Goal: Task Accomplishment & Management: Use online tool/utility

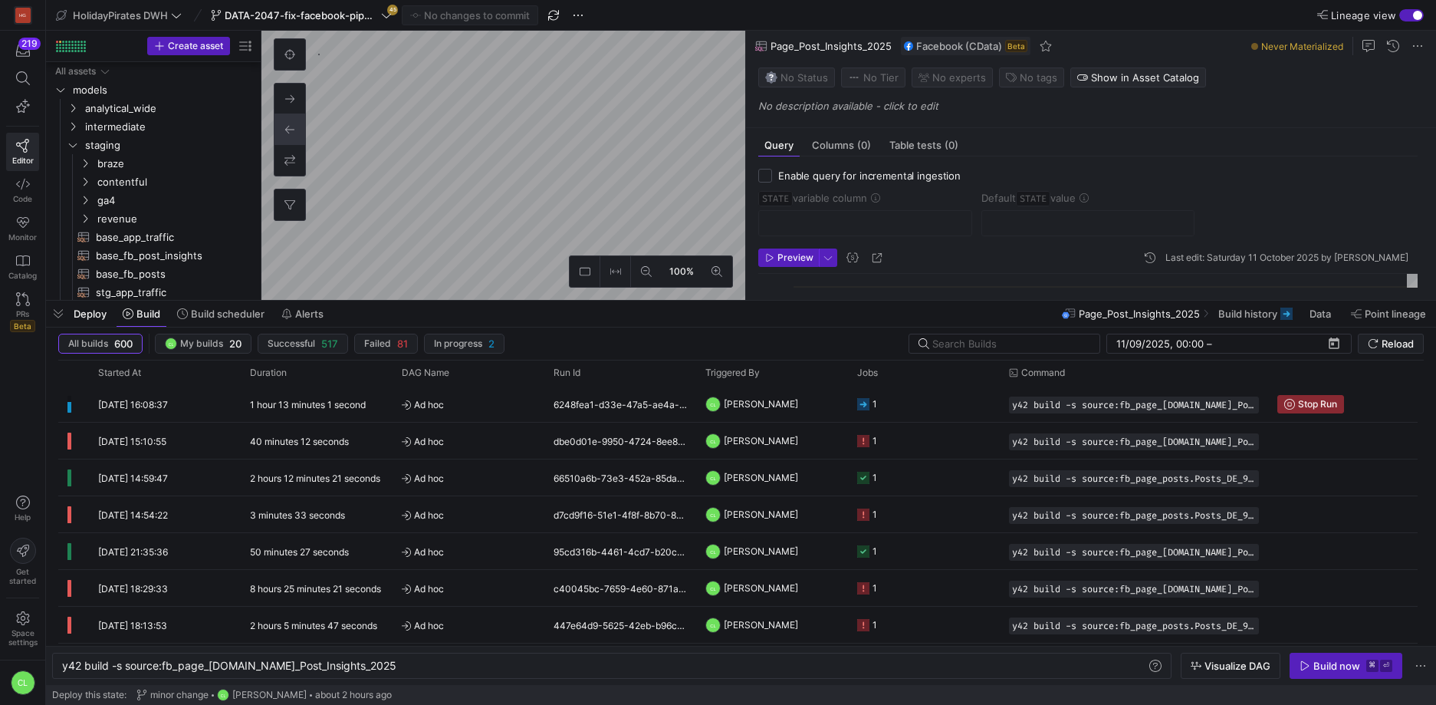
scroll to position [0, 307]
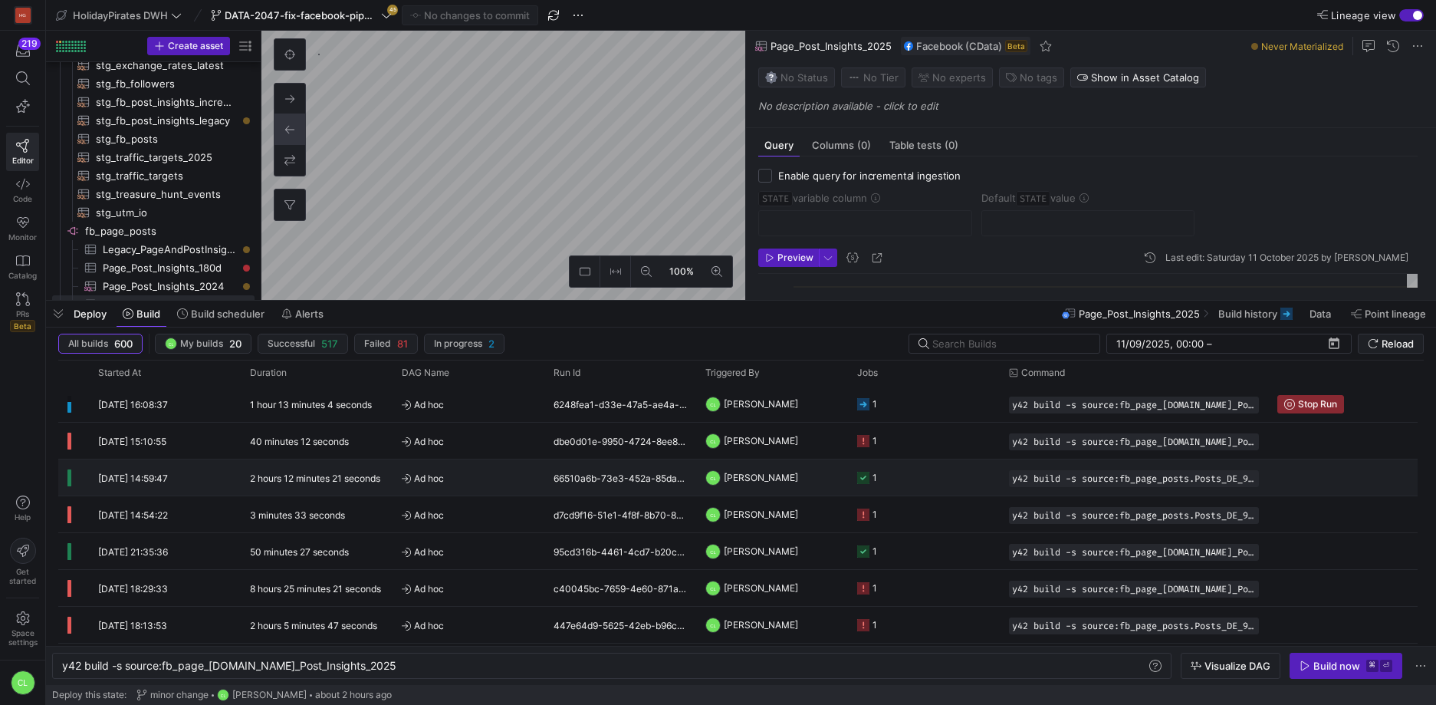
click at [933, 487] on y42-job-status-cell-renderer "1" at bounding box center [923, 477] width 133 height 35
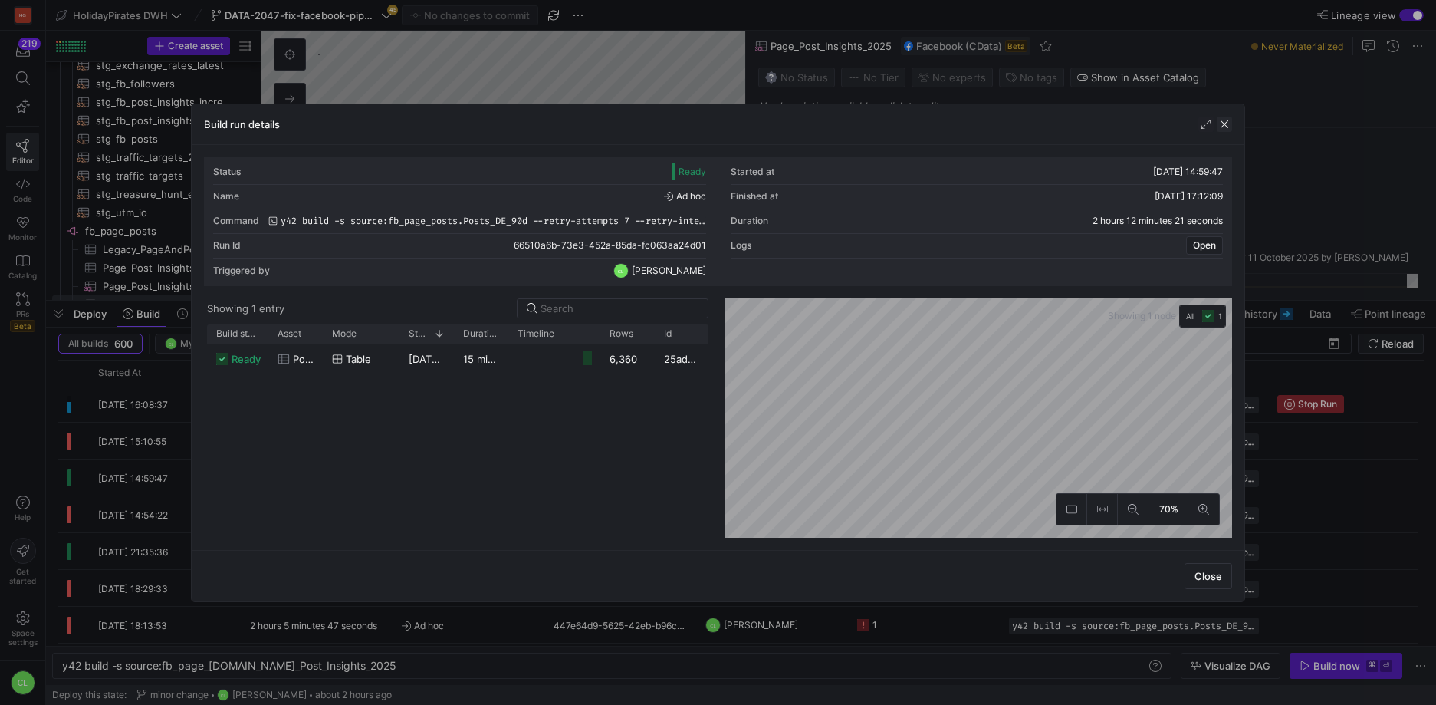
click at [1223, 126] on span "button" at bounding box center [1224, 124] width 15 height 15
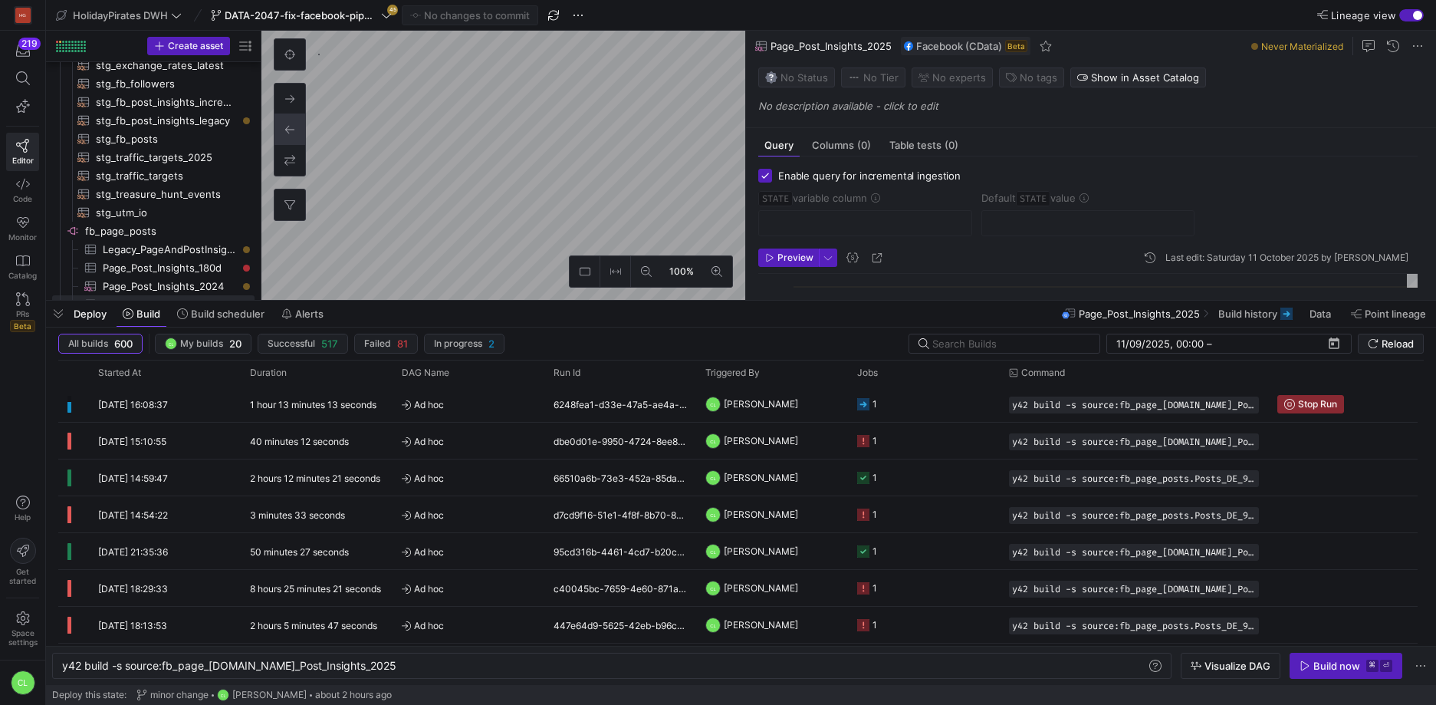
checkbox input "true"
type input "STATE"
type input "[DATE]"
type textarea "SELECT * , CreatedTime as STATE FROM Posts WHERE Target = '221094451235465' -- …"
type textarea "y42 build -s source:fb_page_posts.Posts_DE_90d"
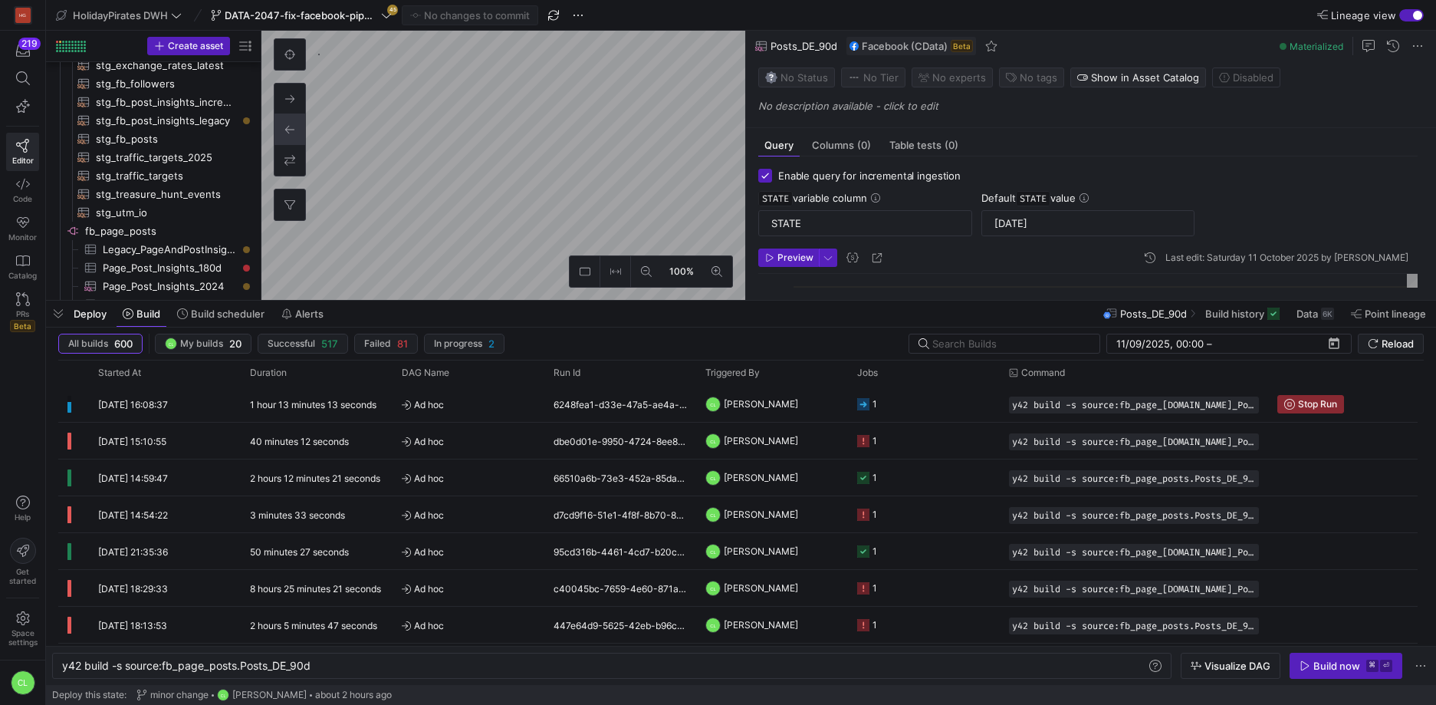
scroll to position [370, 0]
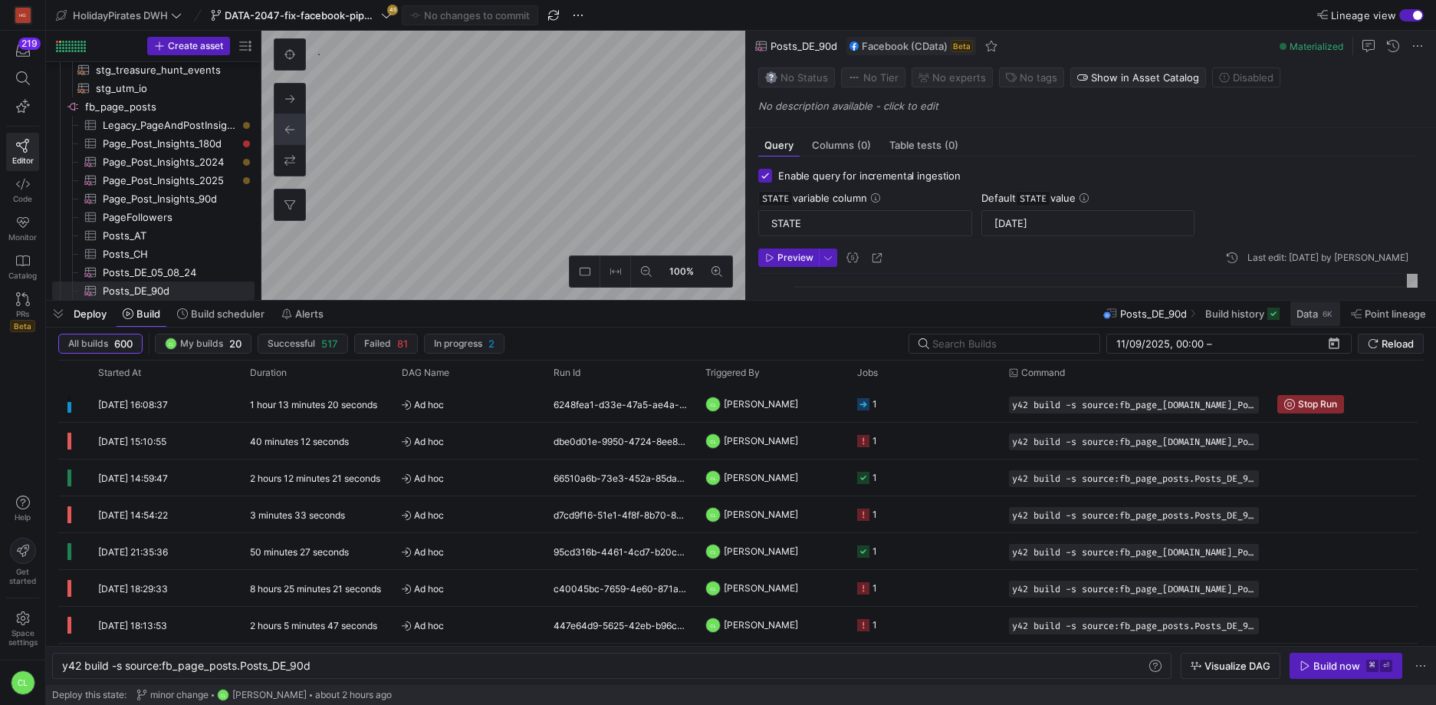
click at [1299, 319] on span "Data" at bounding box center [1307, 313] width 21 height 12
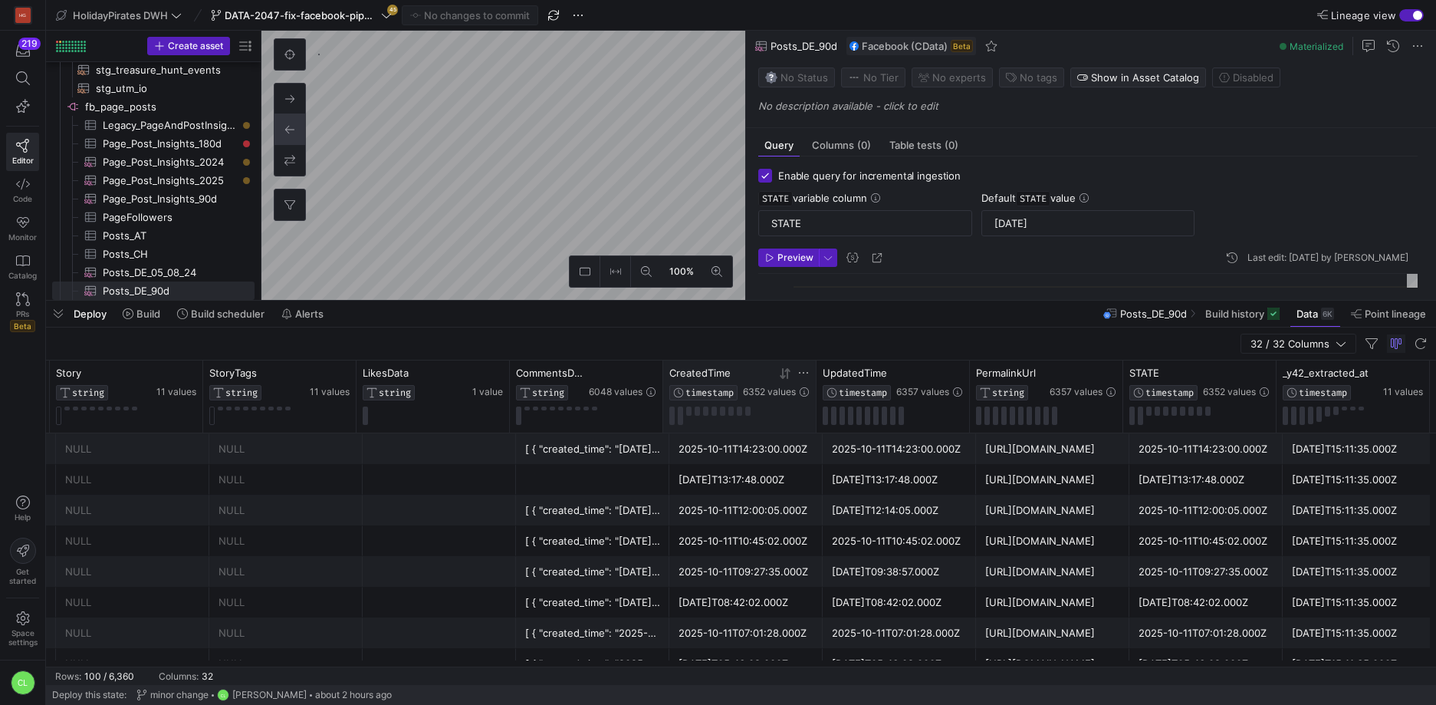
click at [784, 374] on icon at bounding box center [785, 373] width 12 height 12
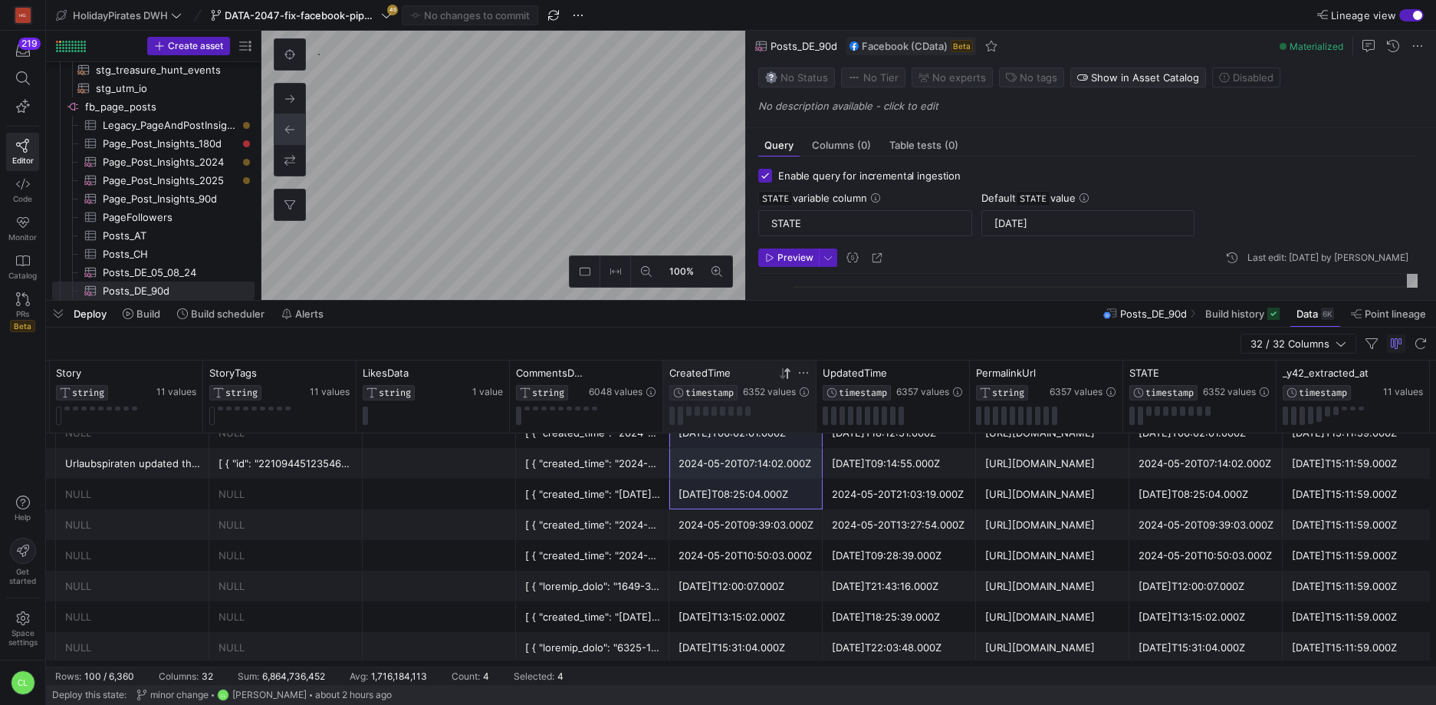
scroll to position [159, 0]
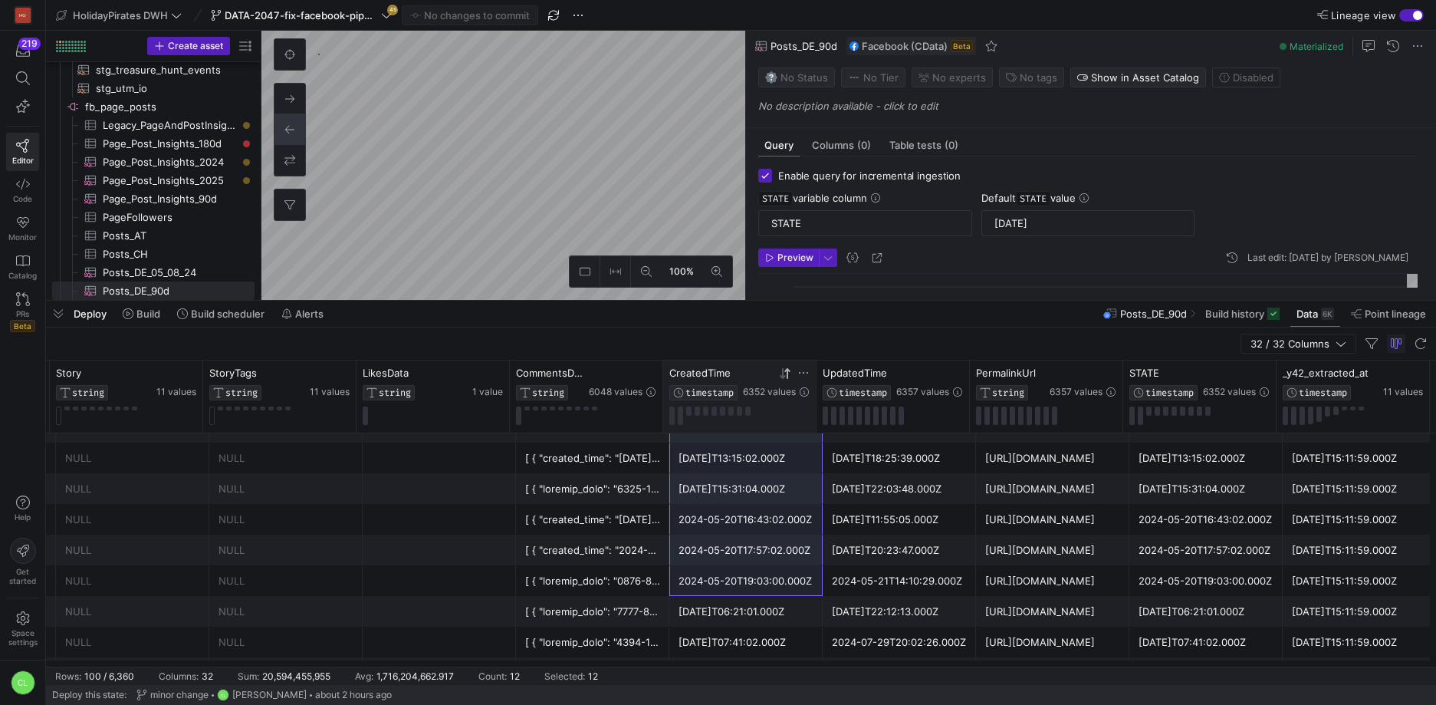
drag, startPoint x: 754, startPoint y: 442, endPoint x: 750, endPoint y: 591, distance: 148.8
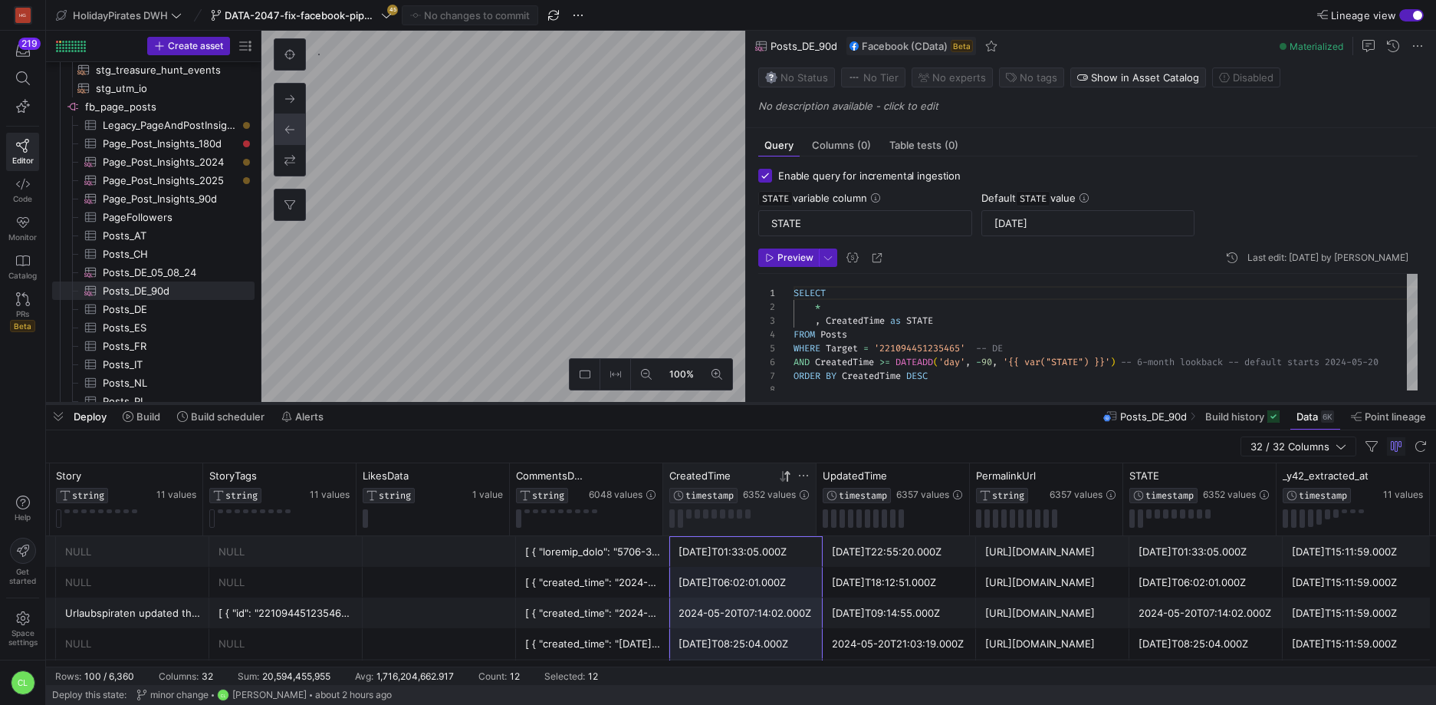
drag, startPoint x: 755, startPoint y: 299, endPoint x: 757, endPoint y: 402, distance: 102.8
click at [757, 402] on div at bounding box center [741, 403] width 1390 height 6
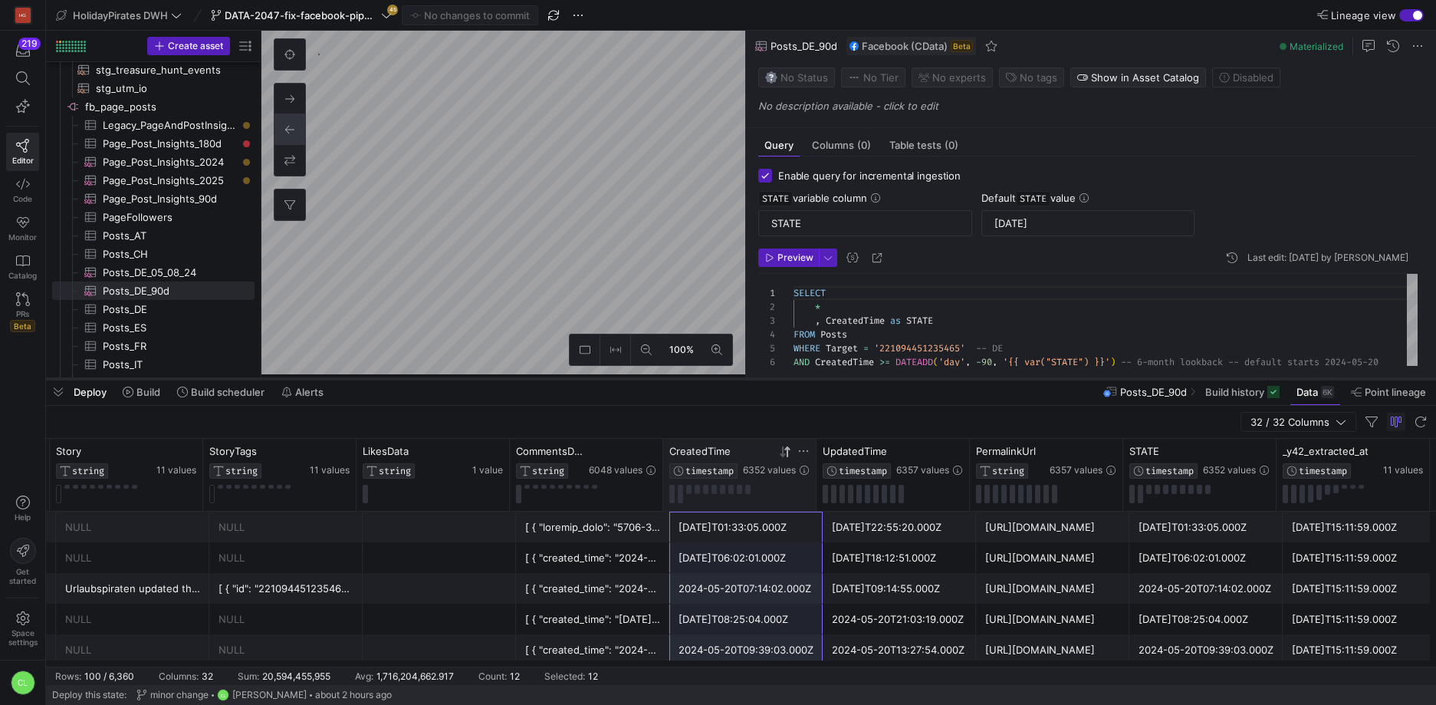
drag, startPoint x: 731, startPoint y: 404, endPoint x: 735, endPoint y: 380, distance: 24.8
click at [735, 380] on div at bounding box center [741, 379] width 1390 height 6
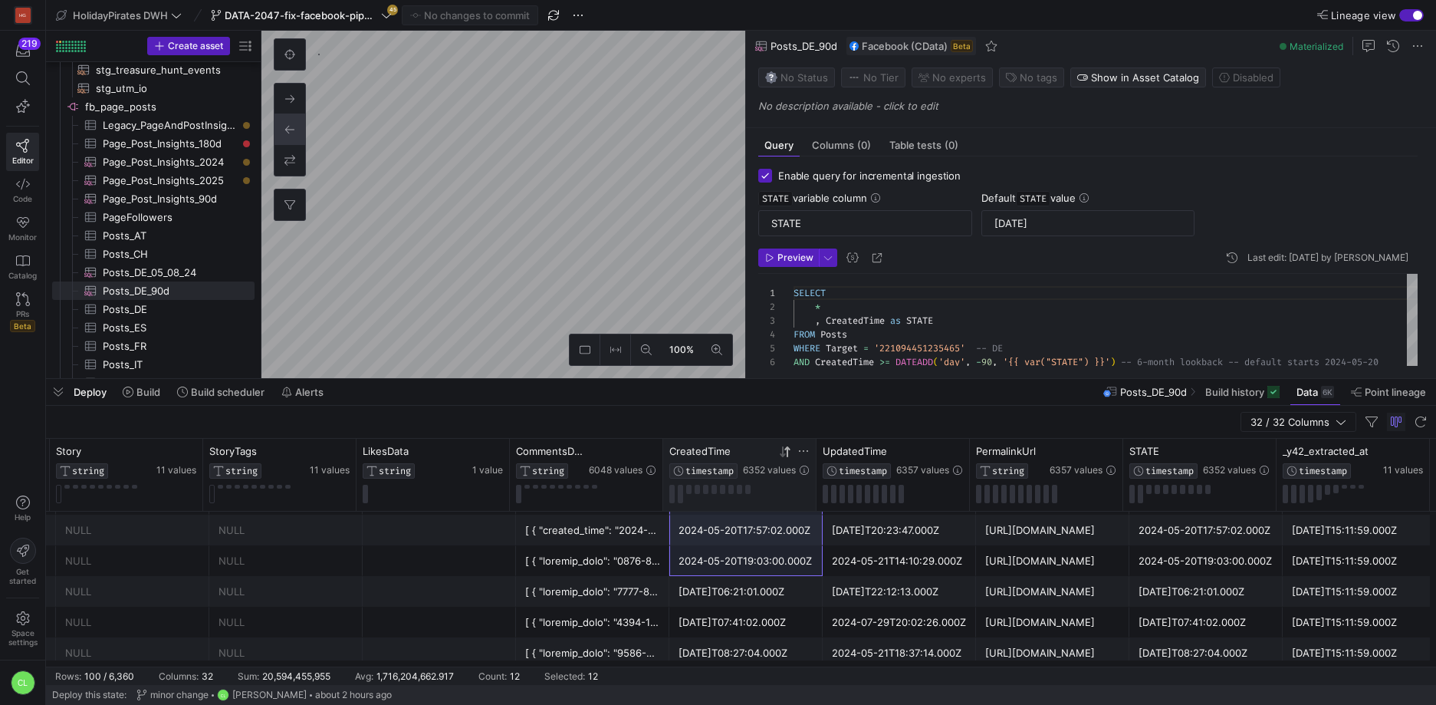
scroll to position [382, 0]
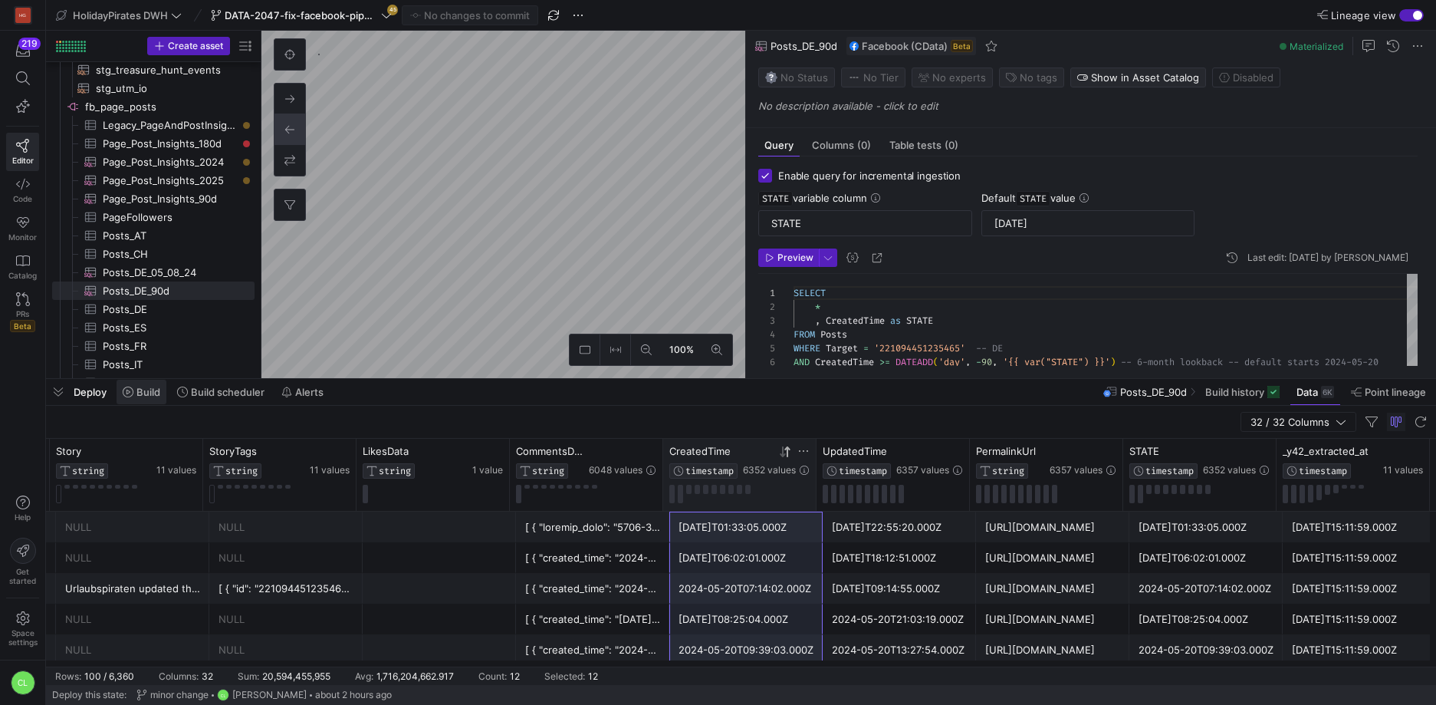
click at [138, 394] on span "Build" at bounding box center [148, 392] width 24 height 12
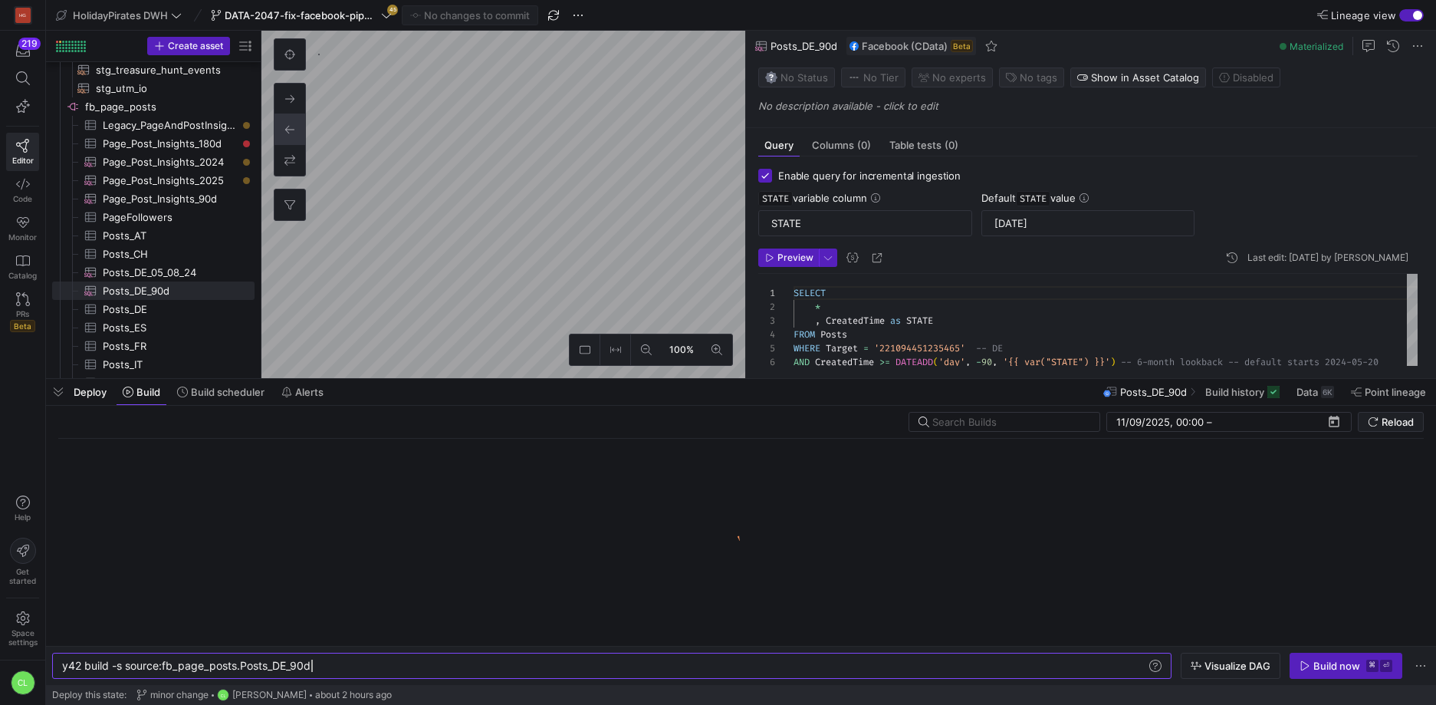
scroll to position [0, 249]
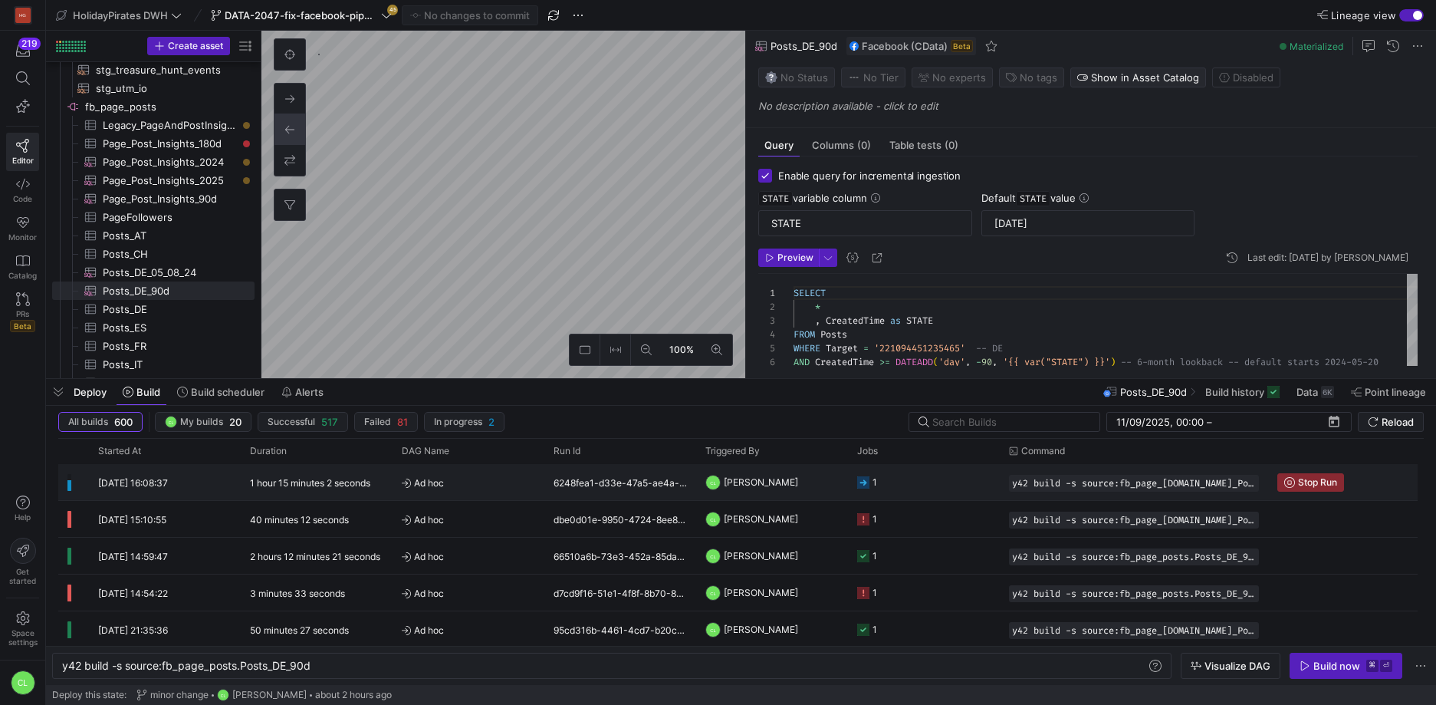
click at [940, 491] on y42-job-status-cell-renderer "1" at bounding box center [923, 482] width 133 height 35
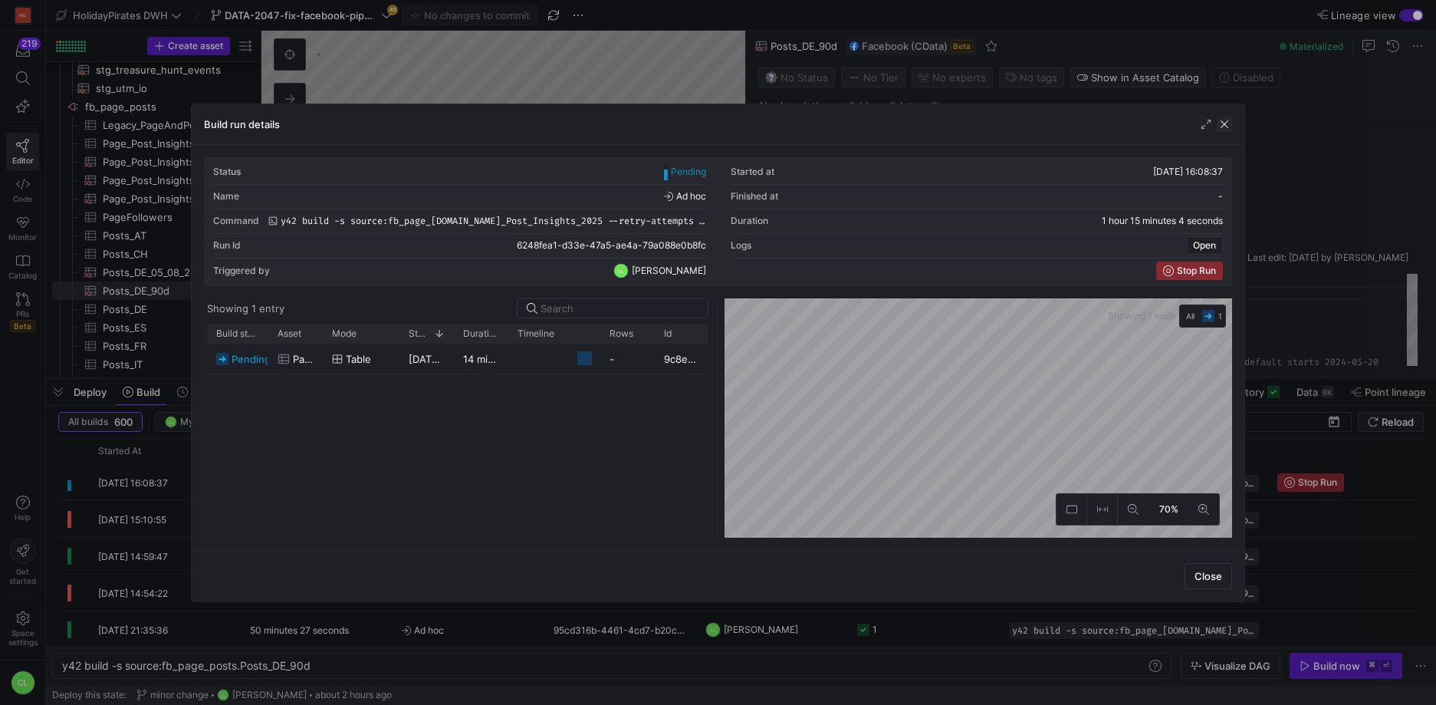
click at [1225, 128] on span "button" at bounding box center [1224, 124] width 15 height 15
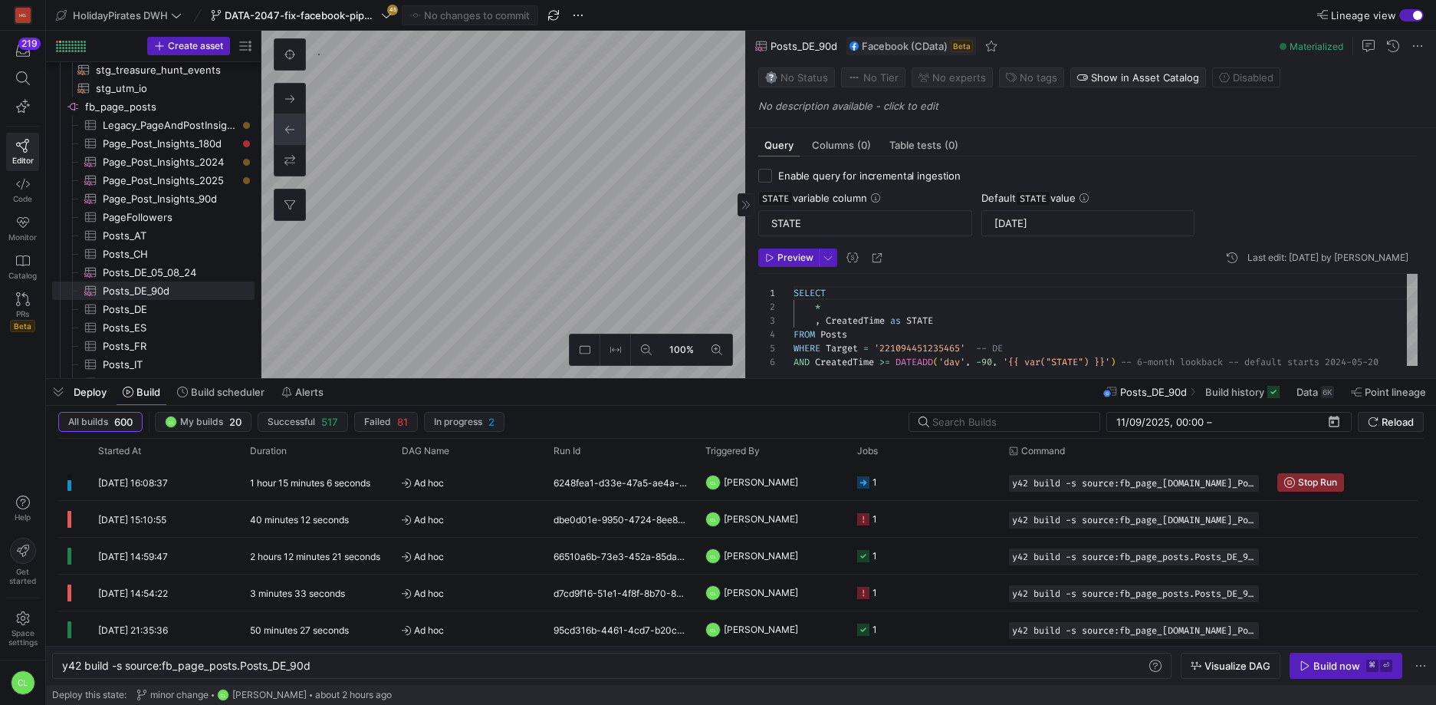
checkbox input "false"
type textarea "-- Only posts created in [DATE] SELECT * FROM PageAndPostInsights WHERE Target …"
type textarea "y42 build -s source:fb_page_[DOMAIN_NAME]_Post_Insights_2025"
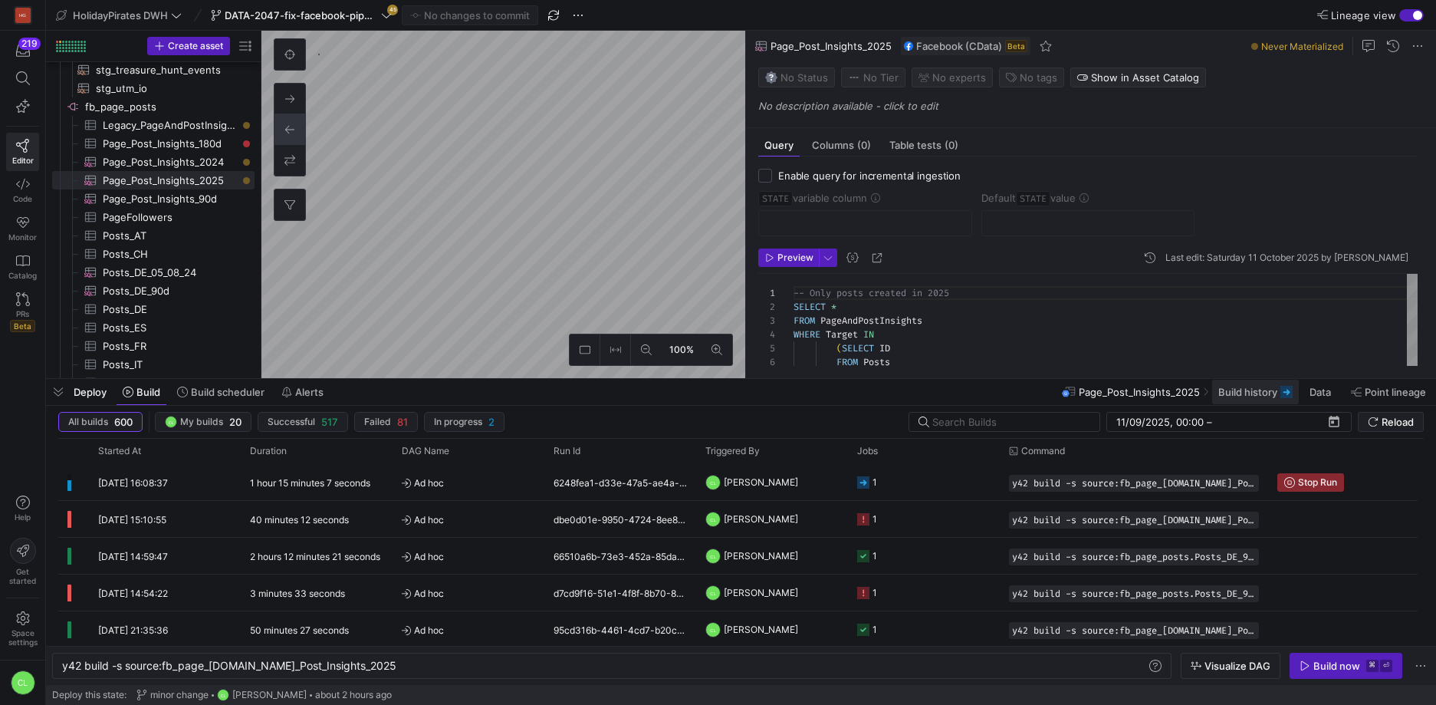
click at [1248, 390] on span "Build history" at bounding box center [1247, 392] width 59 height 12
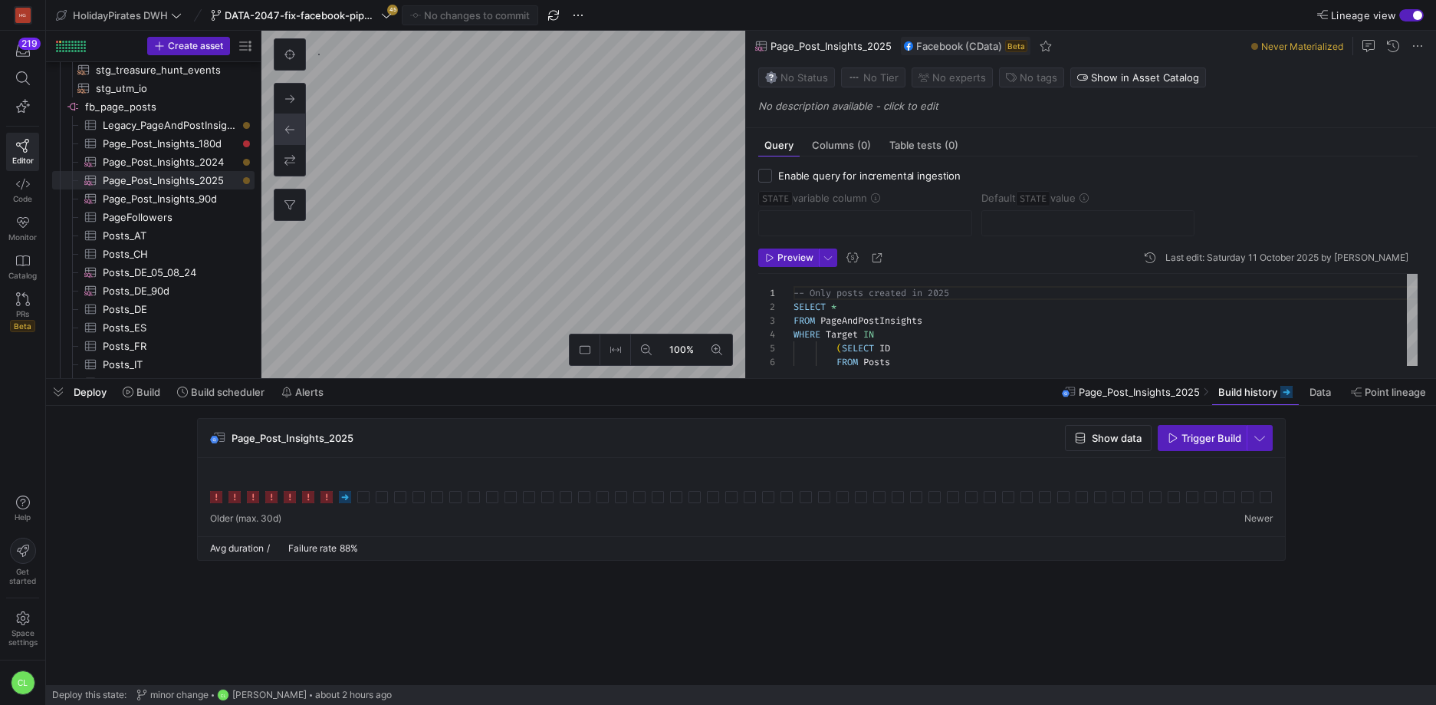
click at [292, 498] on icon at bounding box center [290, 497] width 12 height 12
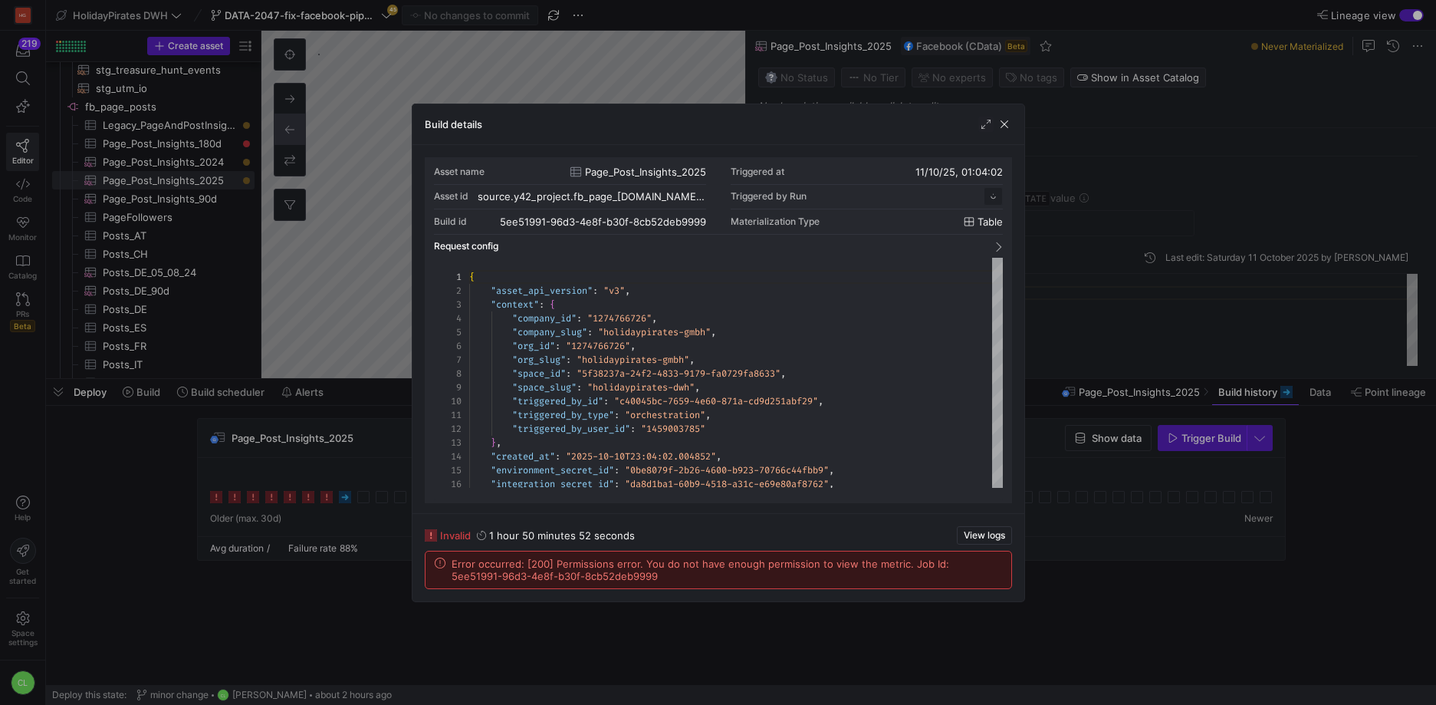
scroll to position [138, 0]
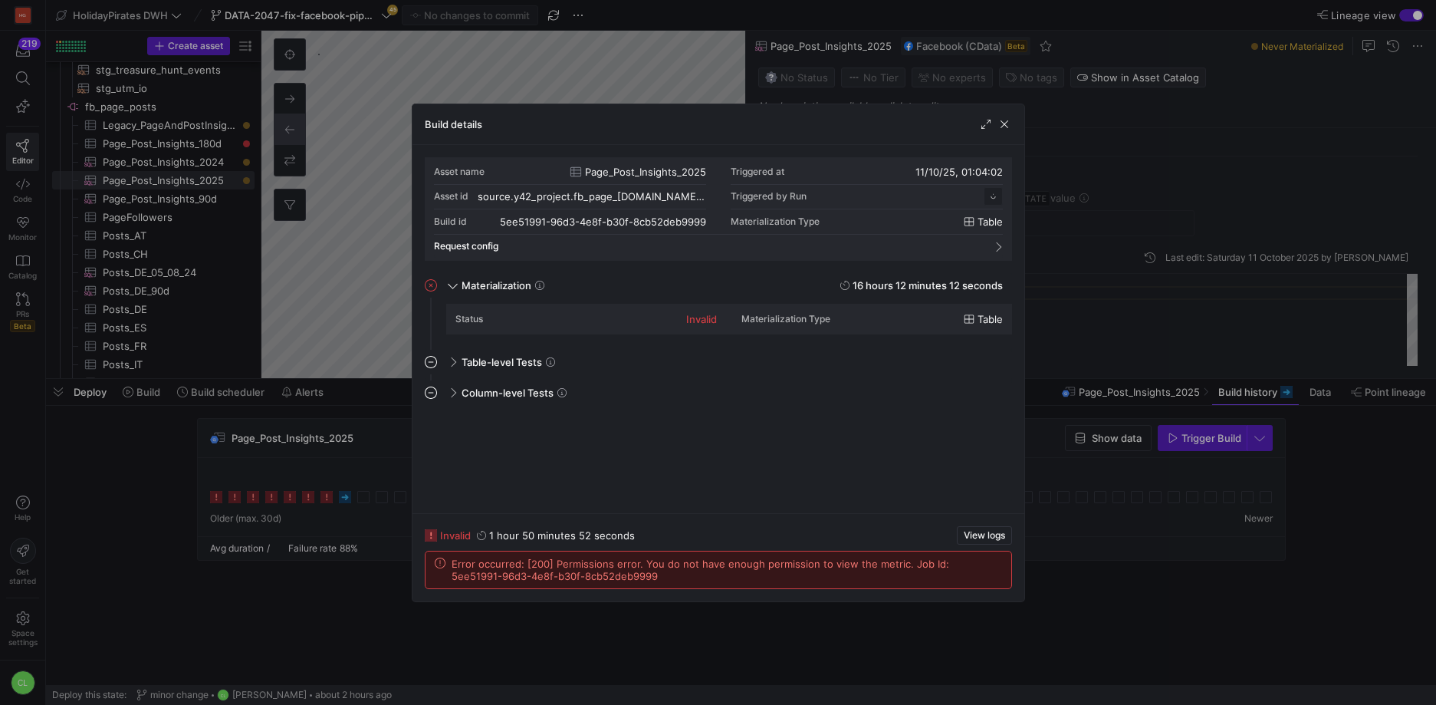
click at [321, 554] on div at bounding box center [718, 352] width 1436 height 705
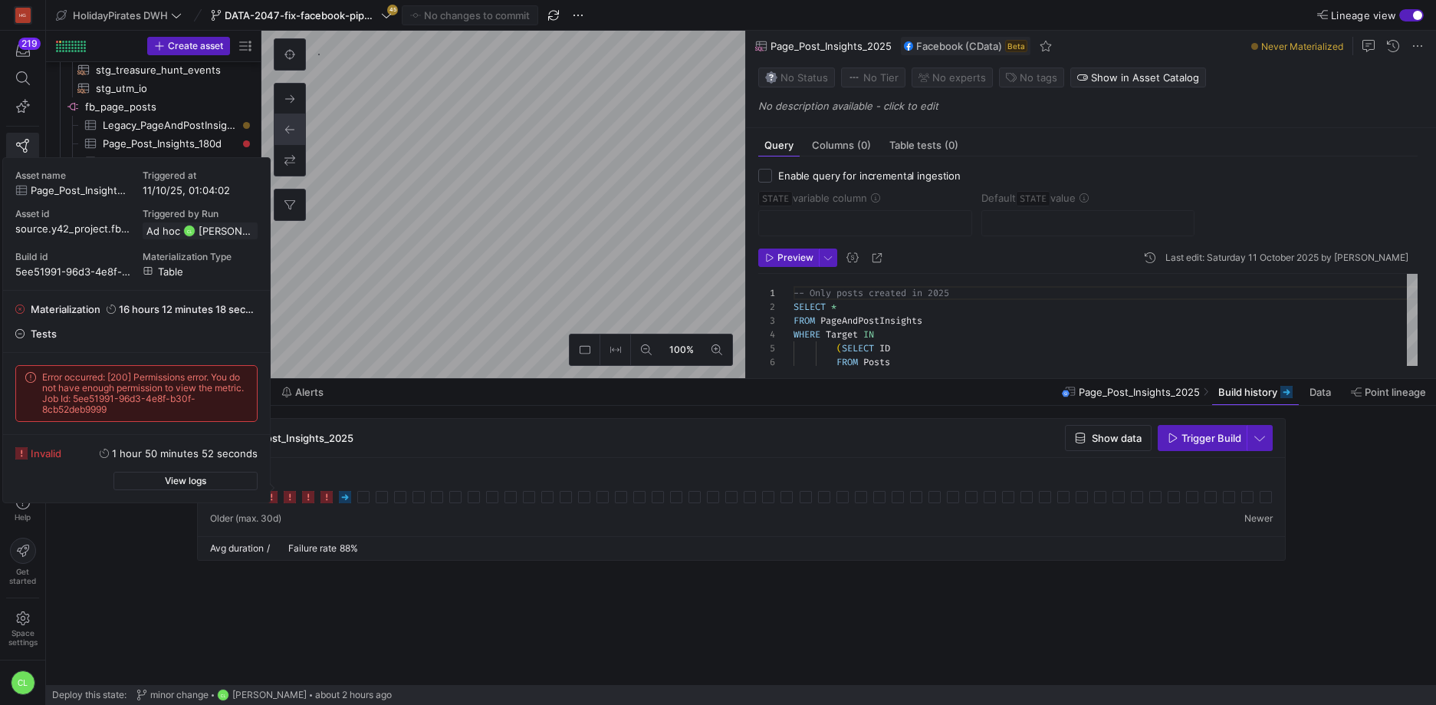
click at [288, 500] on icon at bounding box center [290, 497] width 12 height 12
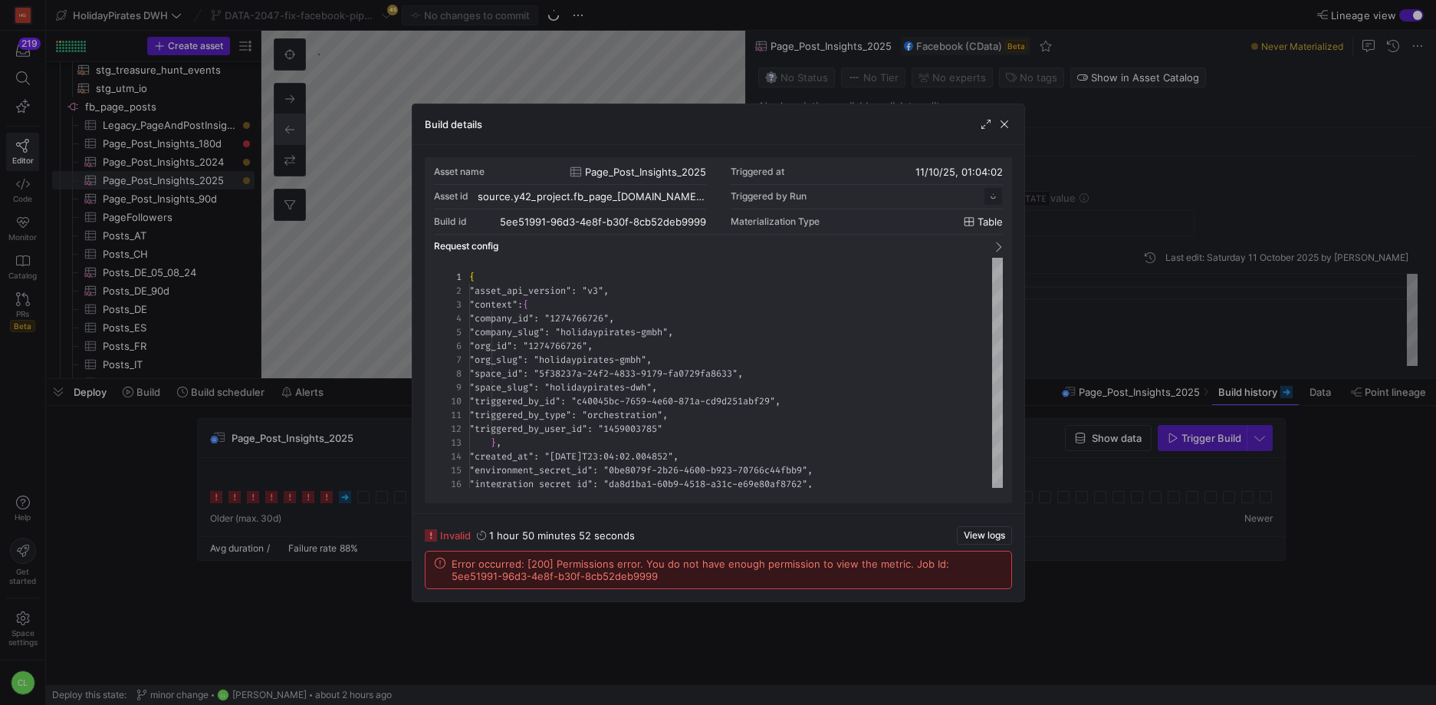
click at [335, 590] on div at bounding box center [718, 352] width 1436 height 705
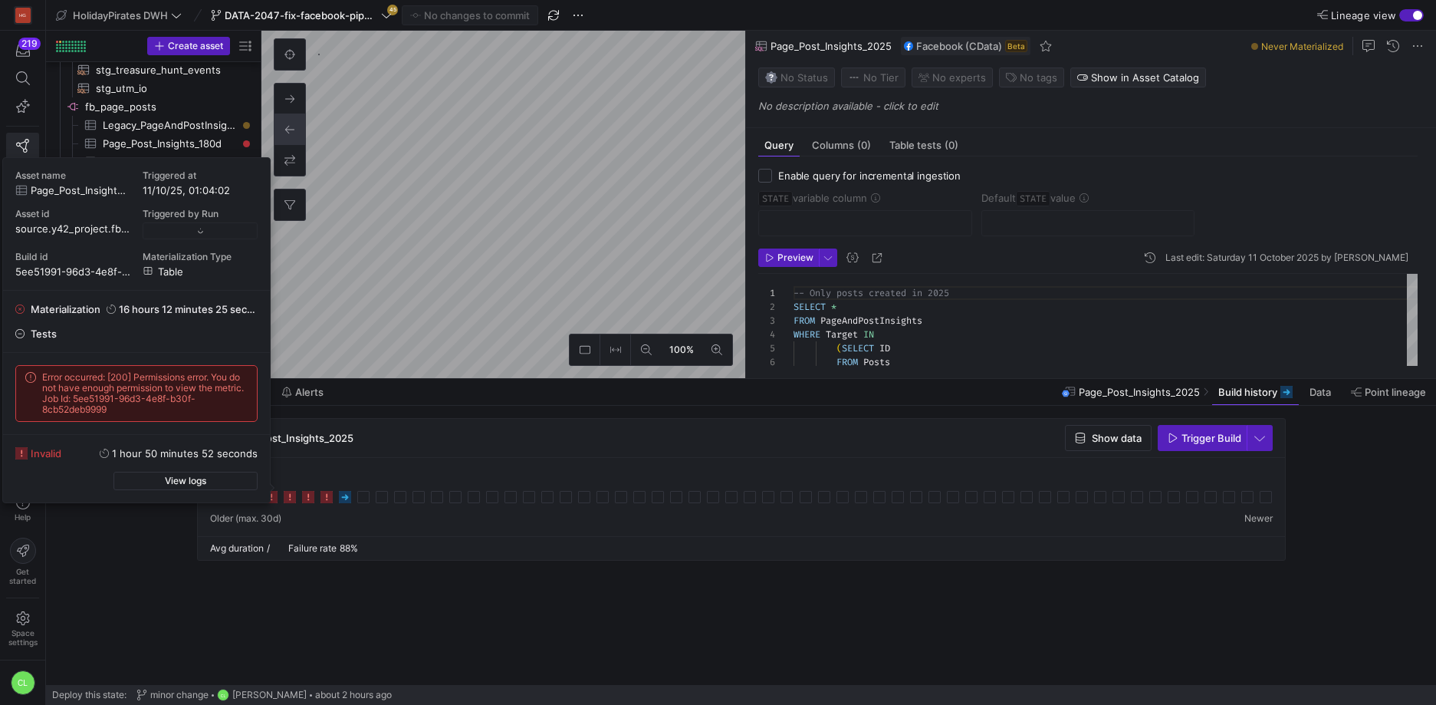
click at [469, 556] on div "Avg duration / Failure rate 88%" at bounding box center [741, 548] width 1087 height 24
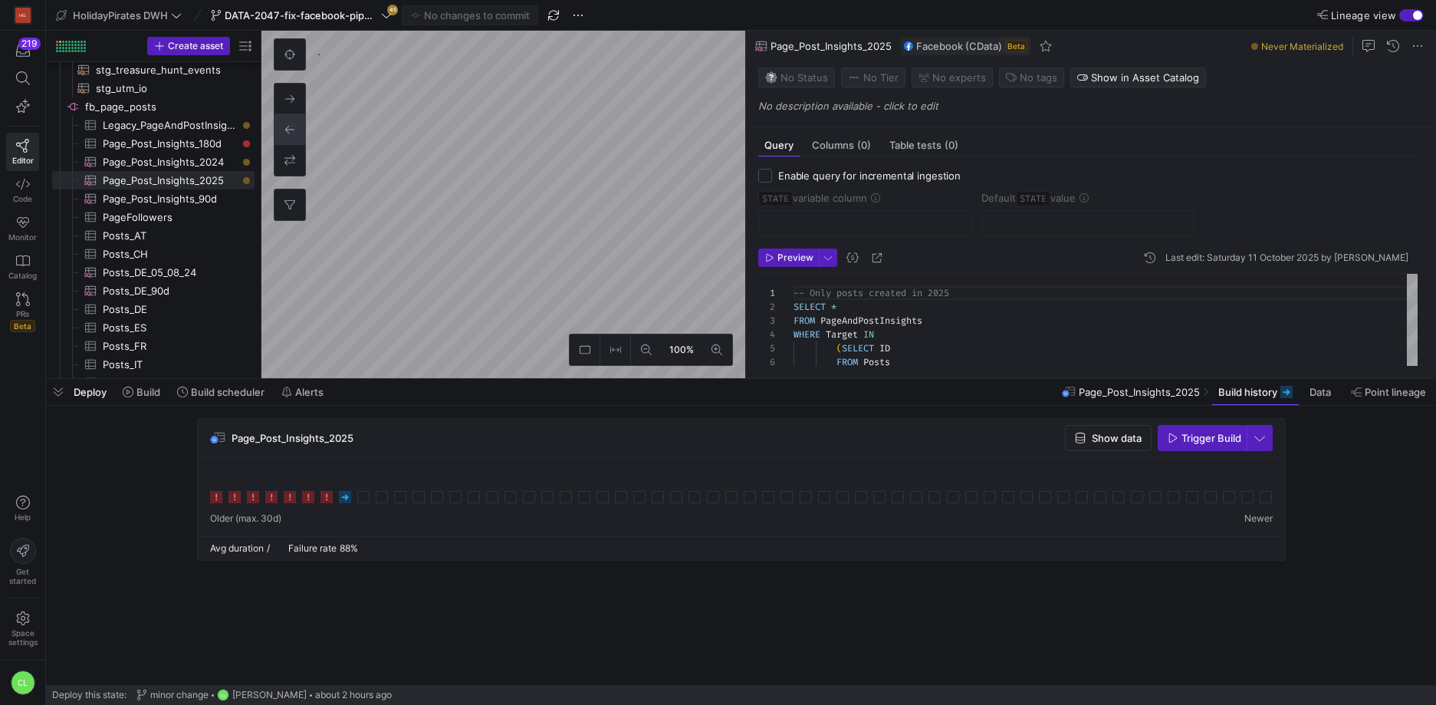
click at [489, 394] on div "Deploy Build Build scheduler Alerts Page_Post_Insights_2025 Build history Data …" at bounding box center [741, 392] width 1390 height 26
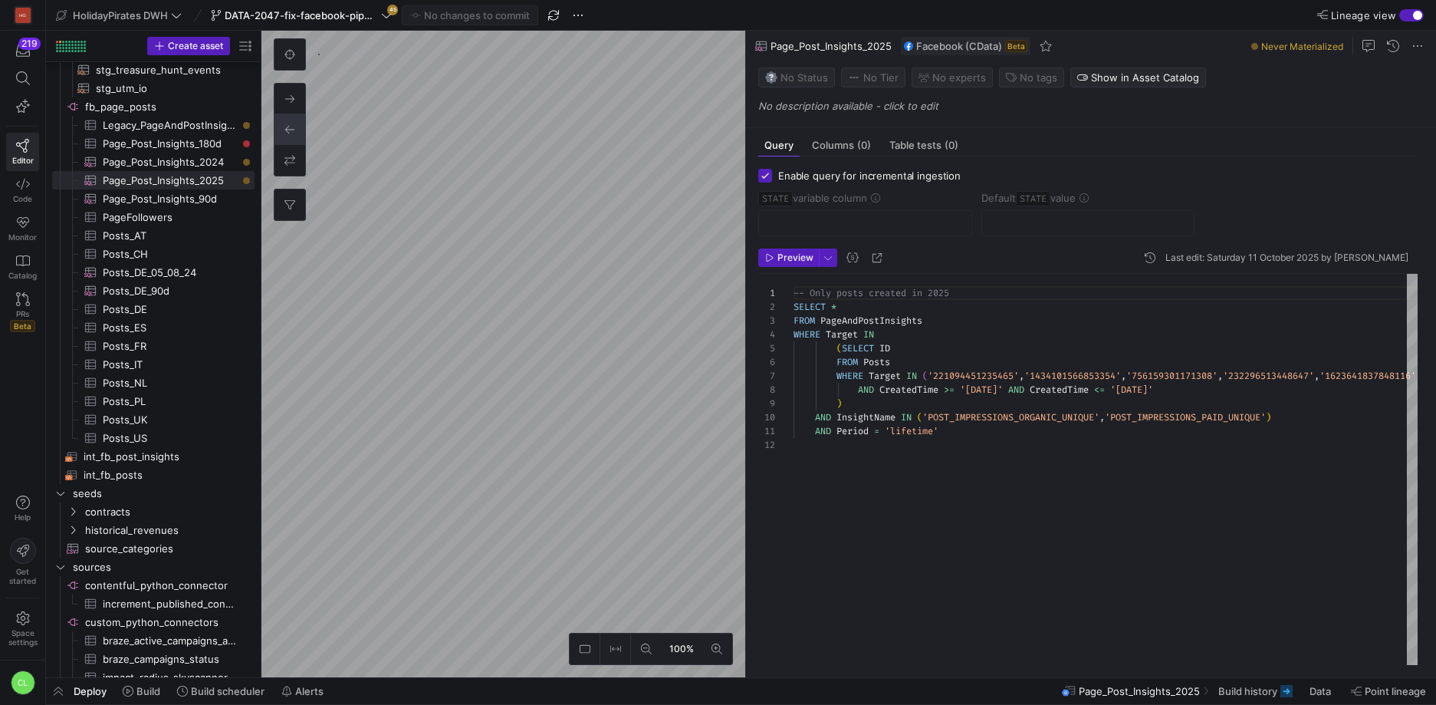
checkbox input "true"
type input "STATE"
type input "[DATE]"
type textarea "SELECT * , CreatedTime as STATE FROM Posts WHERE Target = '221094451235465' -- …"
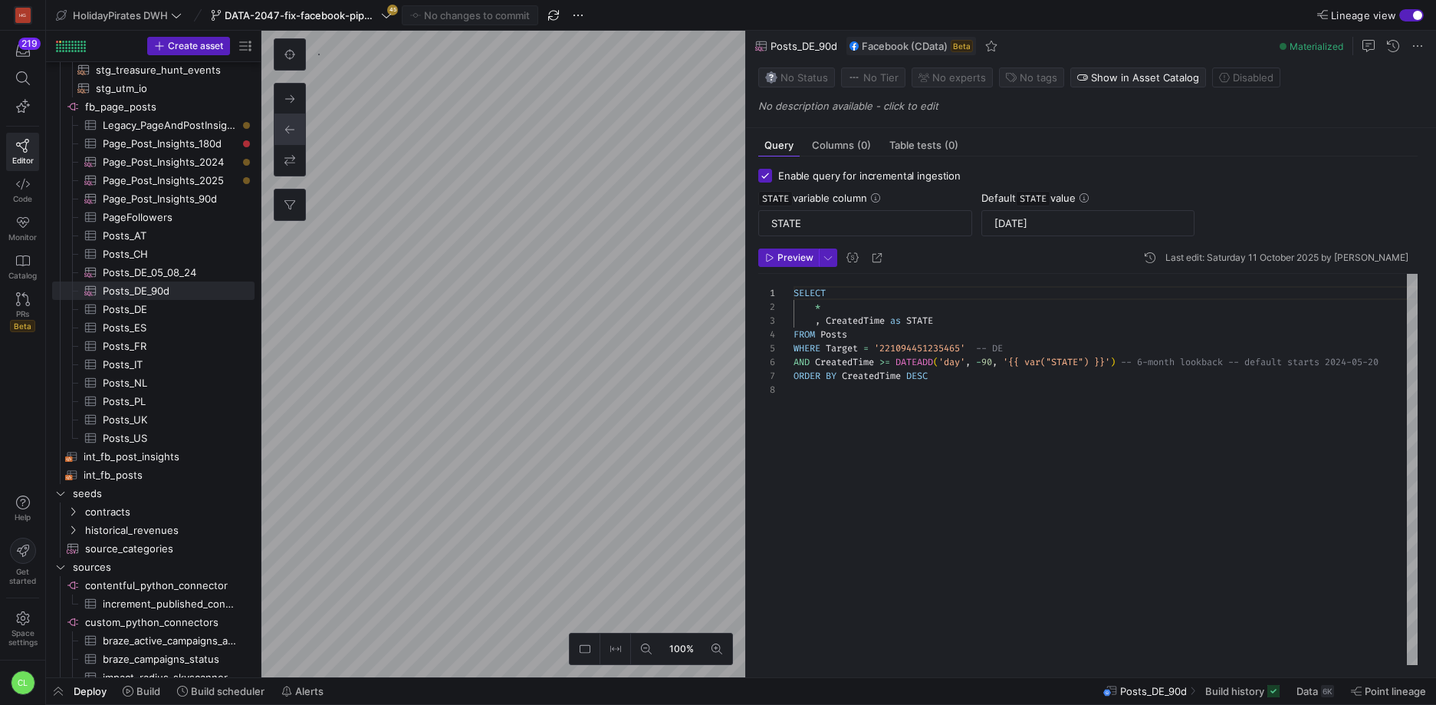
scroll to position [97, 0]
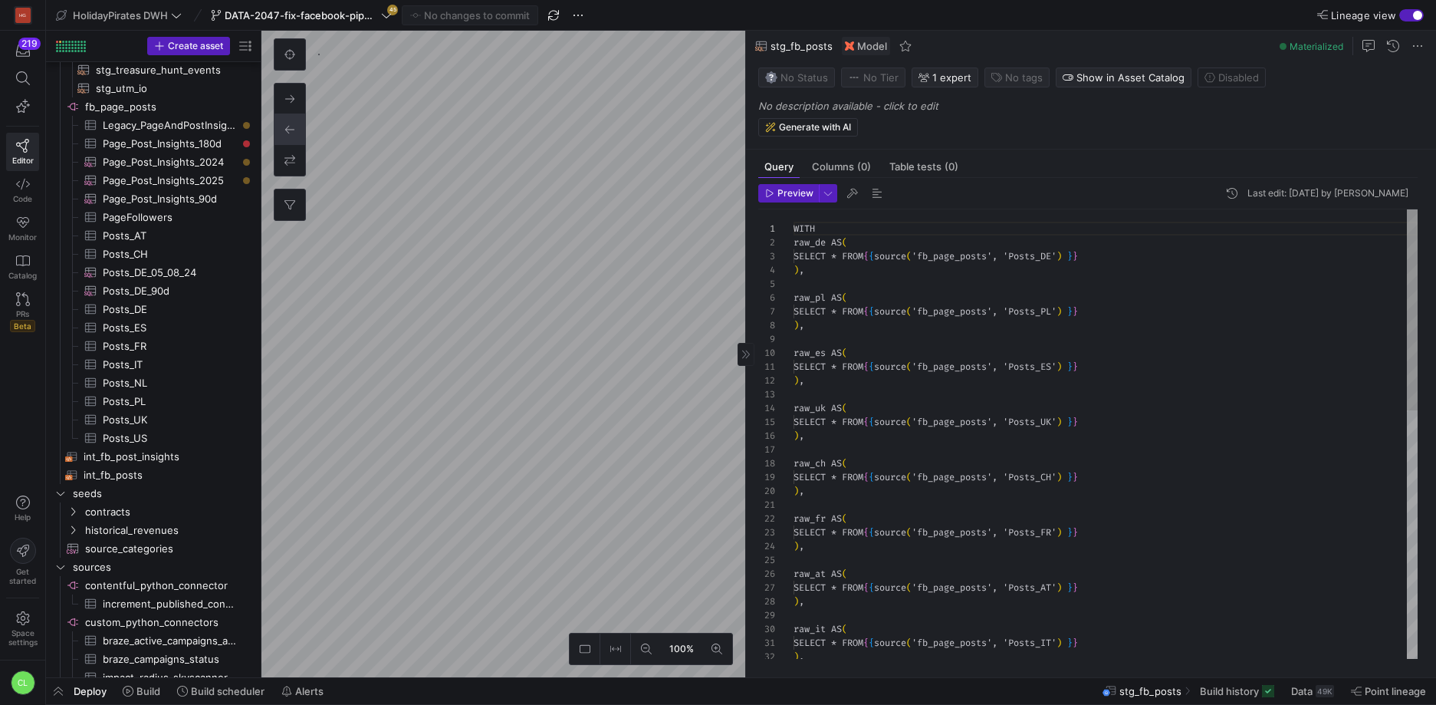
scroll to position [138, 0]
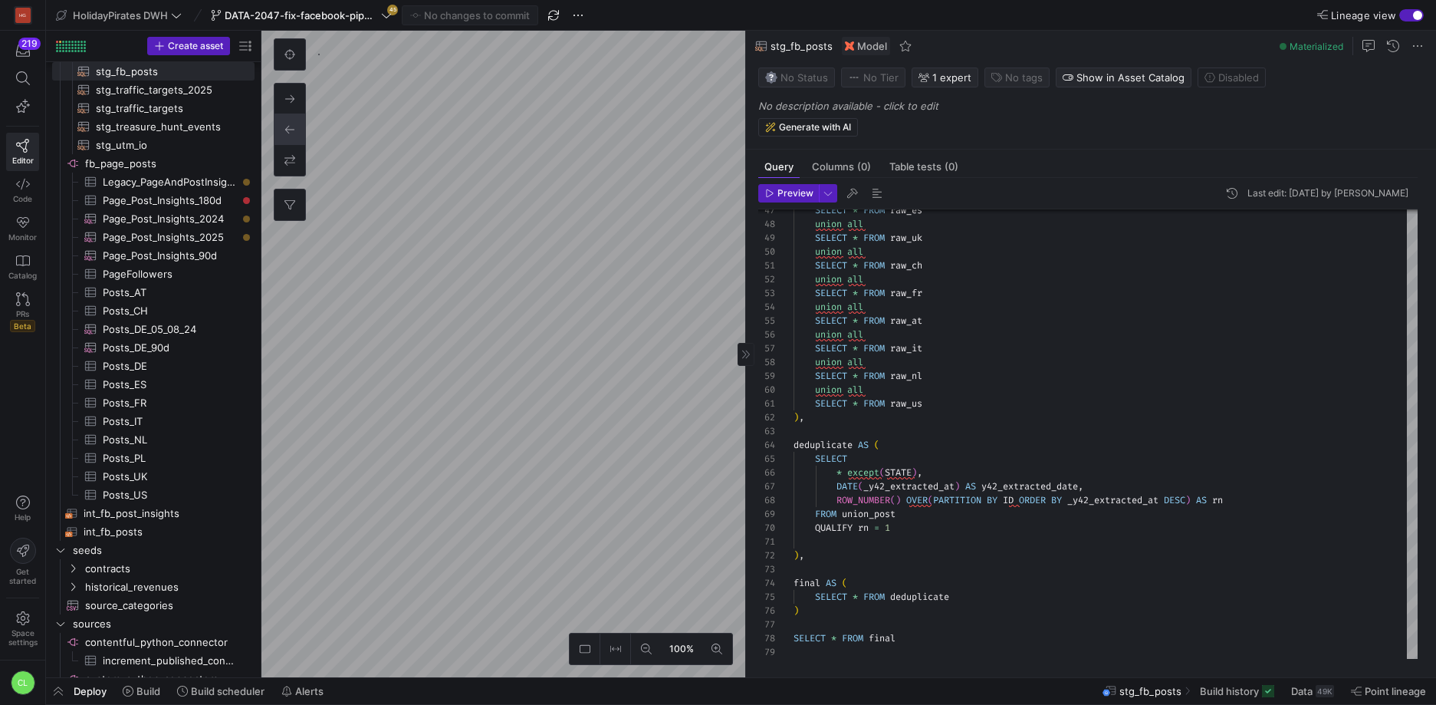
click at [881, 697] on div "Deploy Build Build scheduler Alerts stg_fb_posts Build history Data 49K Point l…" at bounding box center [741, 691] width 1390 height 26
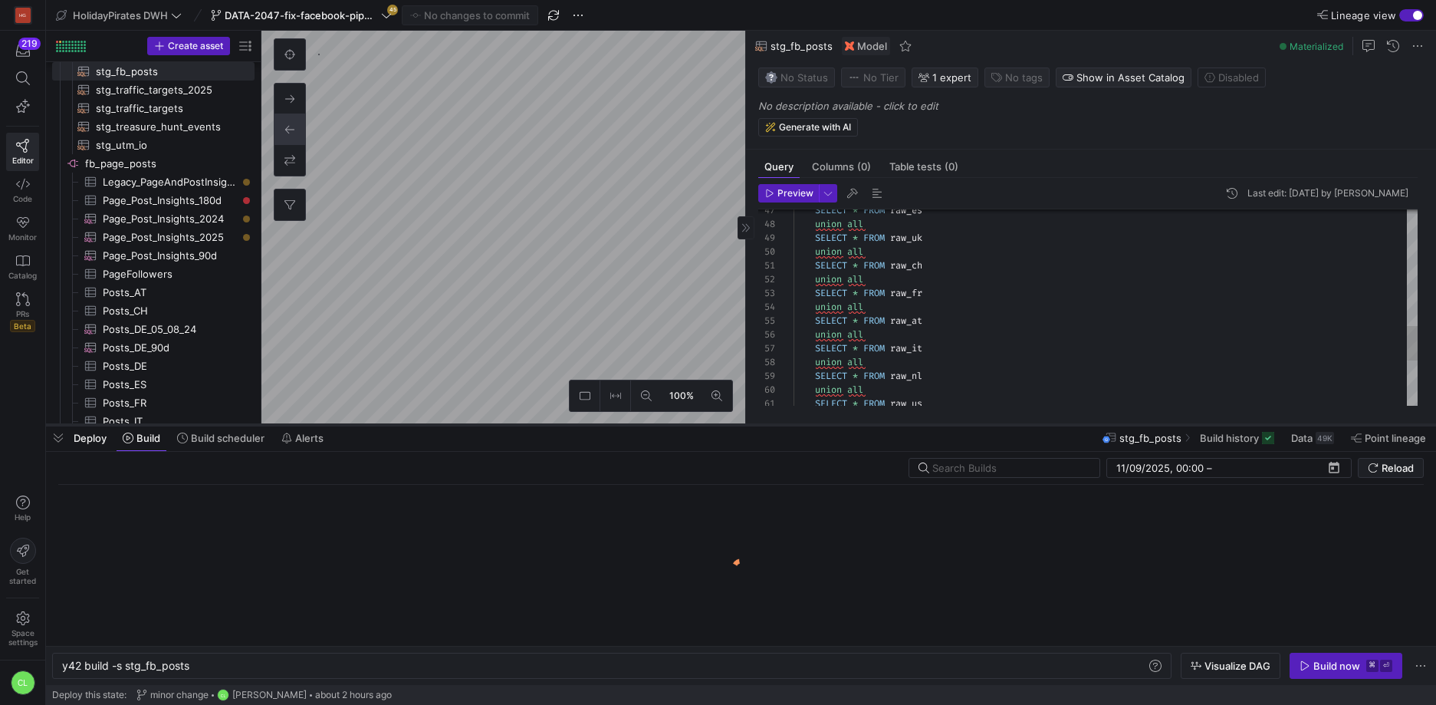
scroll to position [0, 128]
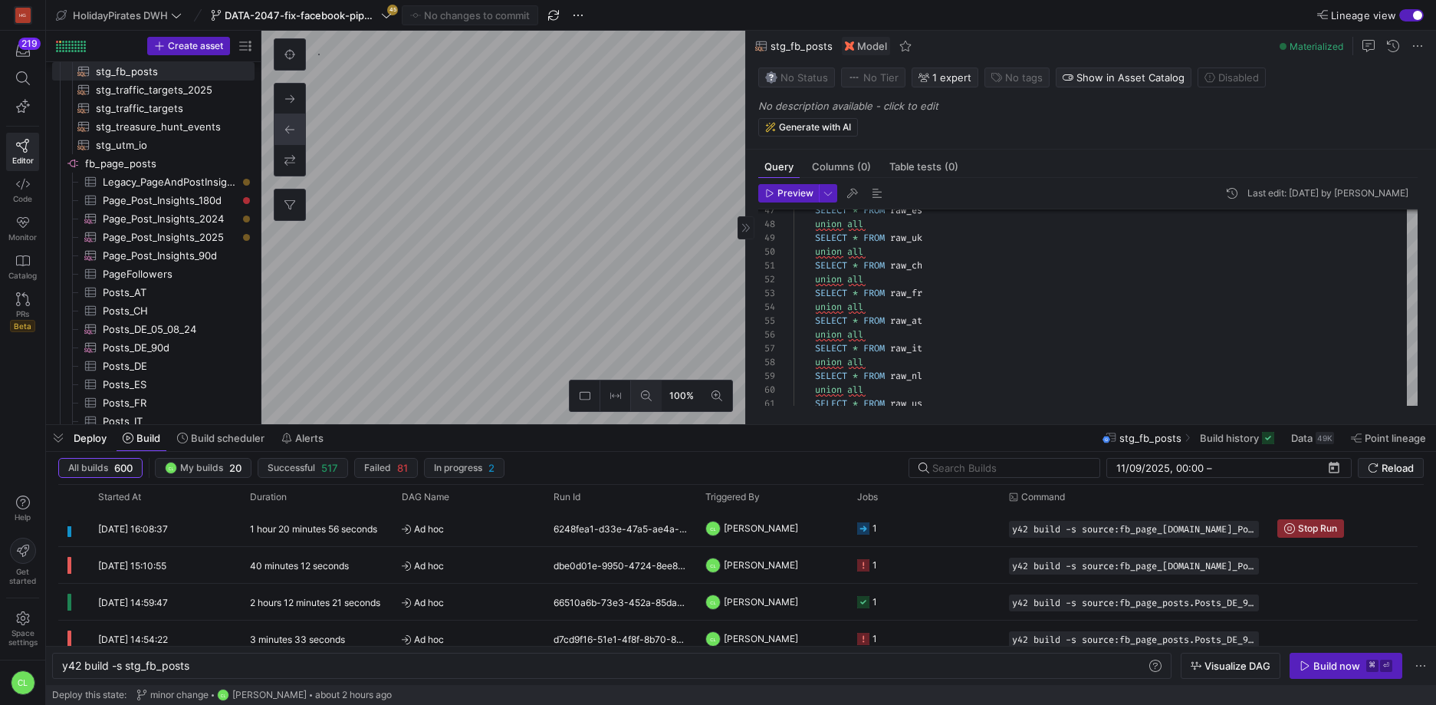
type textarea "y42 build -s source:fb_page_[DOMAIN_NAME]_Post_Insights_2025"
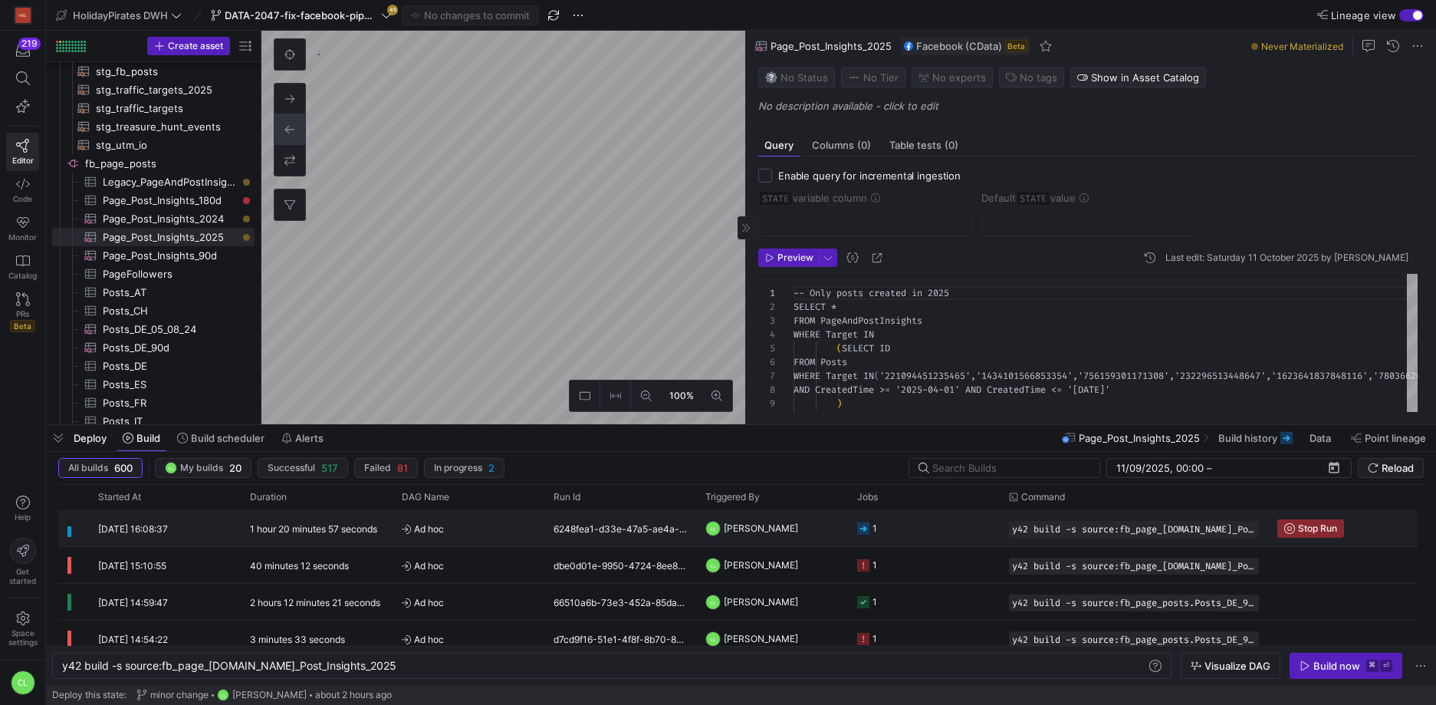
scroll to position [124, 0]
click at [786, 534] on span "[PERSON_NAME]" at bounding box center [761, 528] width 74 height 36
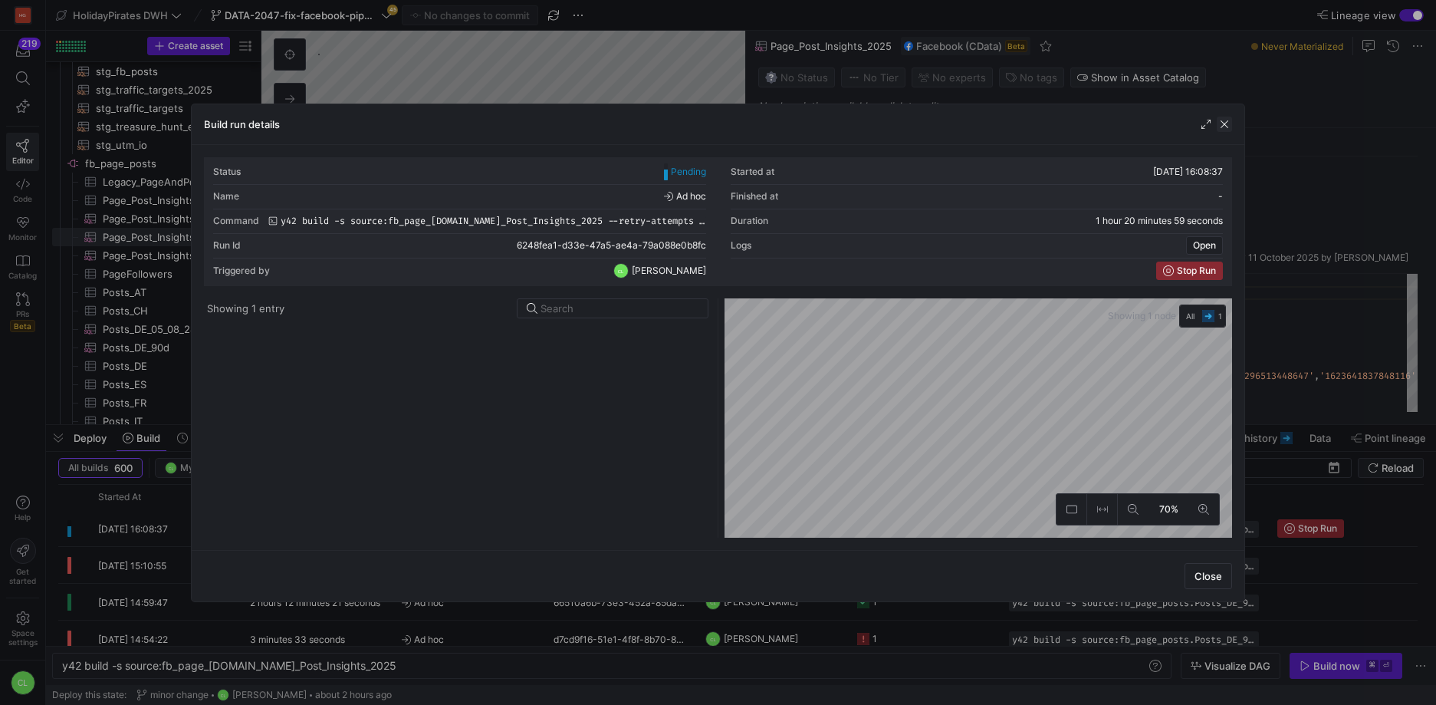
click at [1218, 131] on span "button" at bounding box center [1224, 124] width 15 height 15
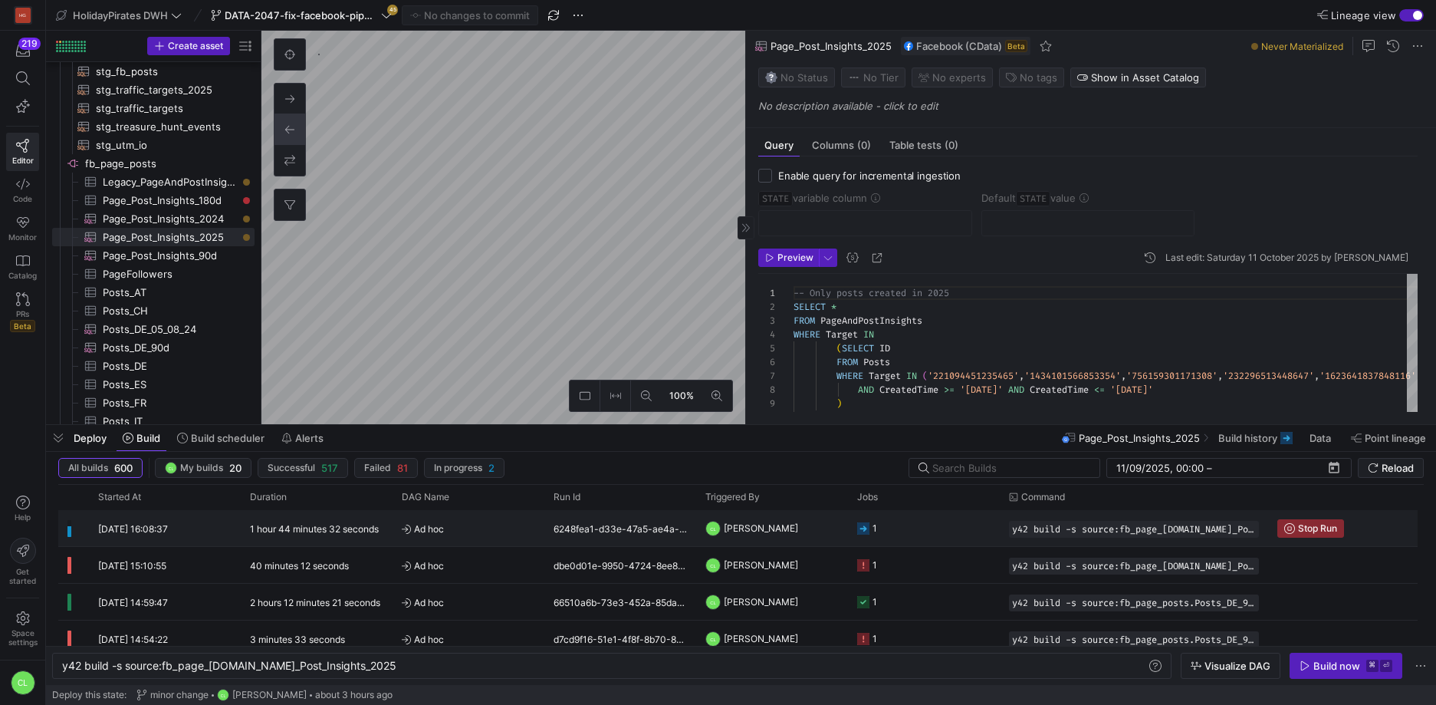
click at [916, 519] on y42-job-status-cell-renderer "1" at bounding box center [923, 528] width 133 height 35
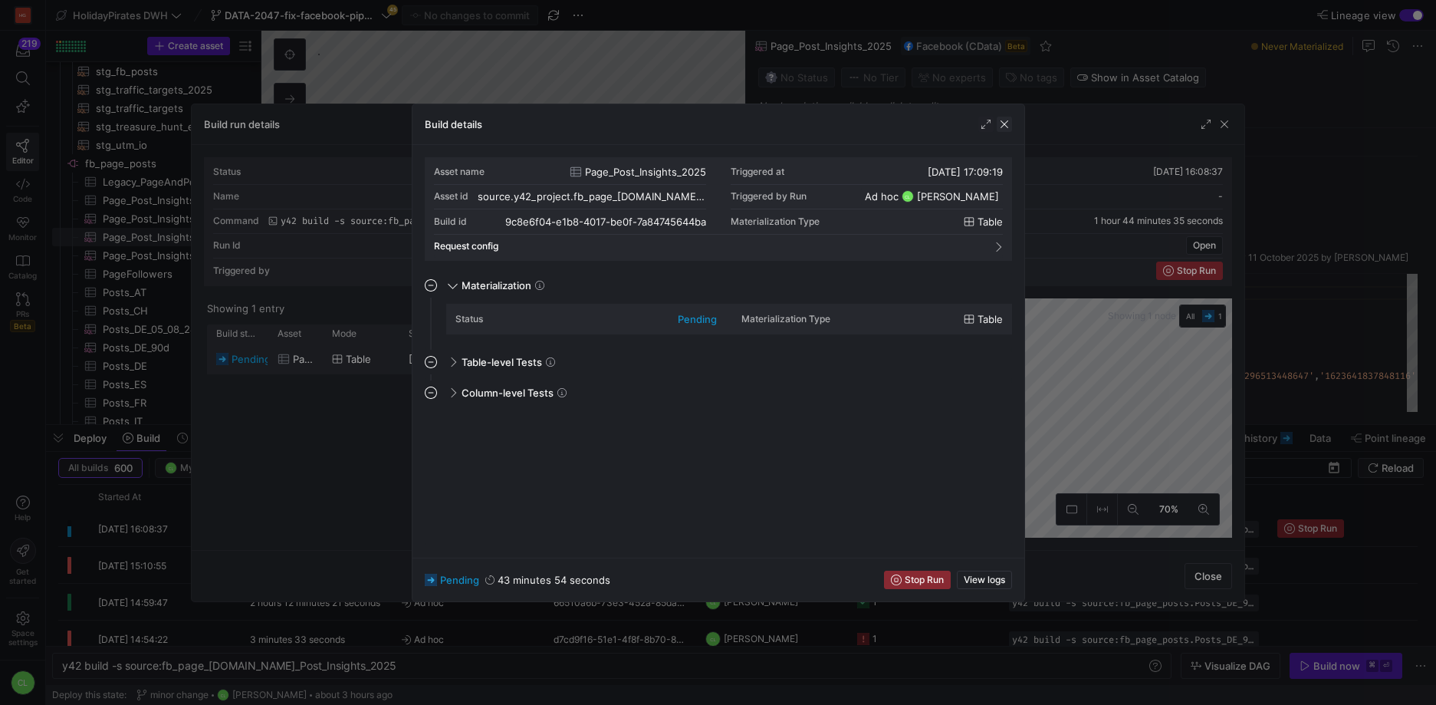
scroll to position [138, 0]
click at [1004, 120] on span "button" at bounding box center [1004, 124] width 15 height 15
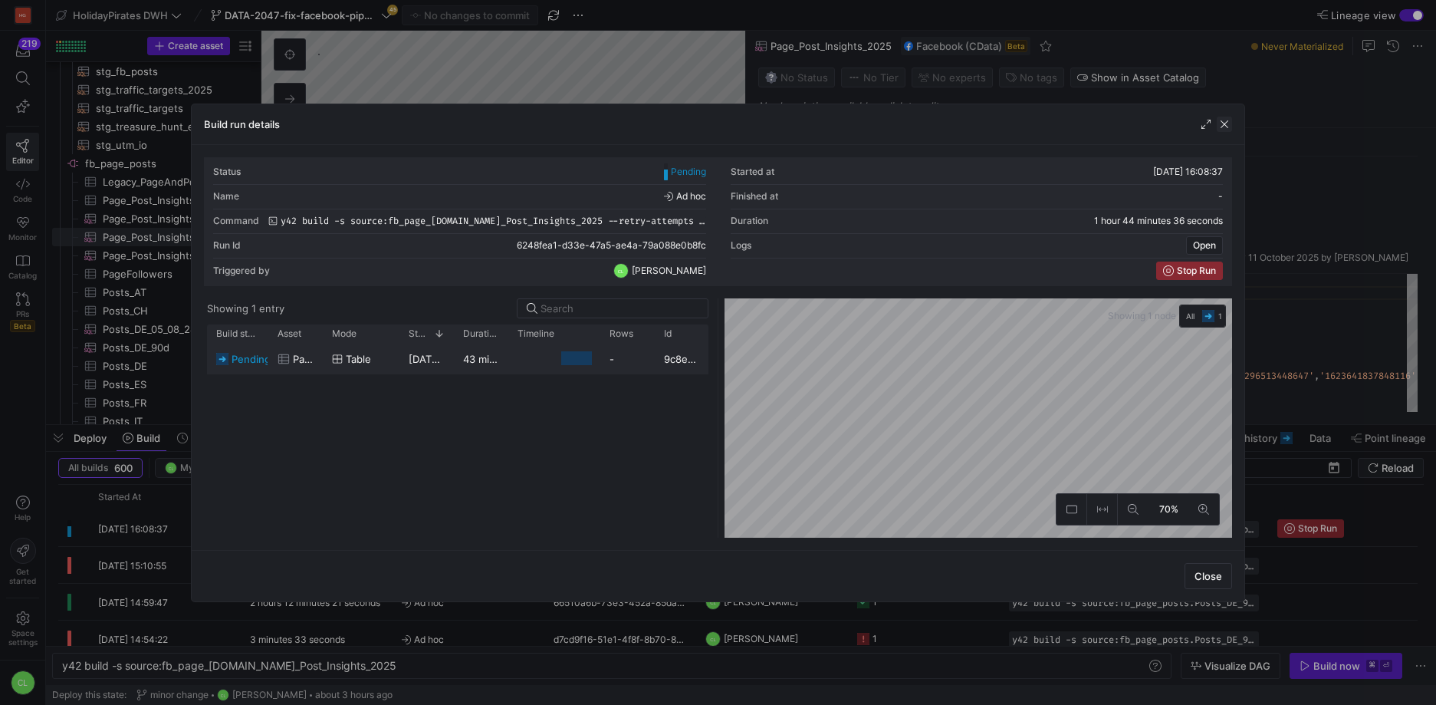
click at [1230, 123] on span "button" at bounding box center [1224, 124] width 15 height 15
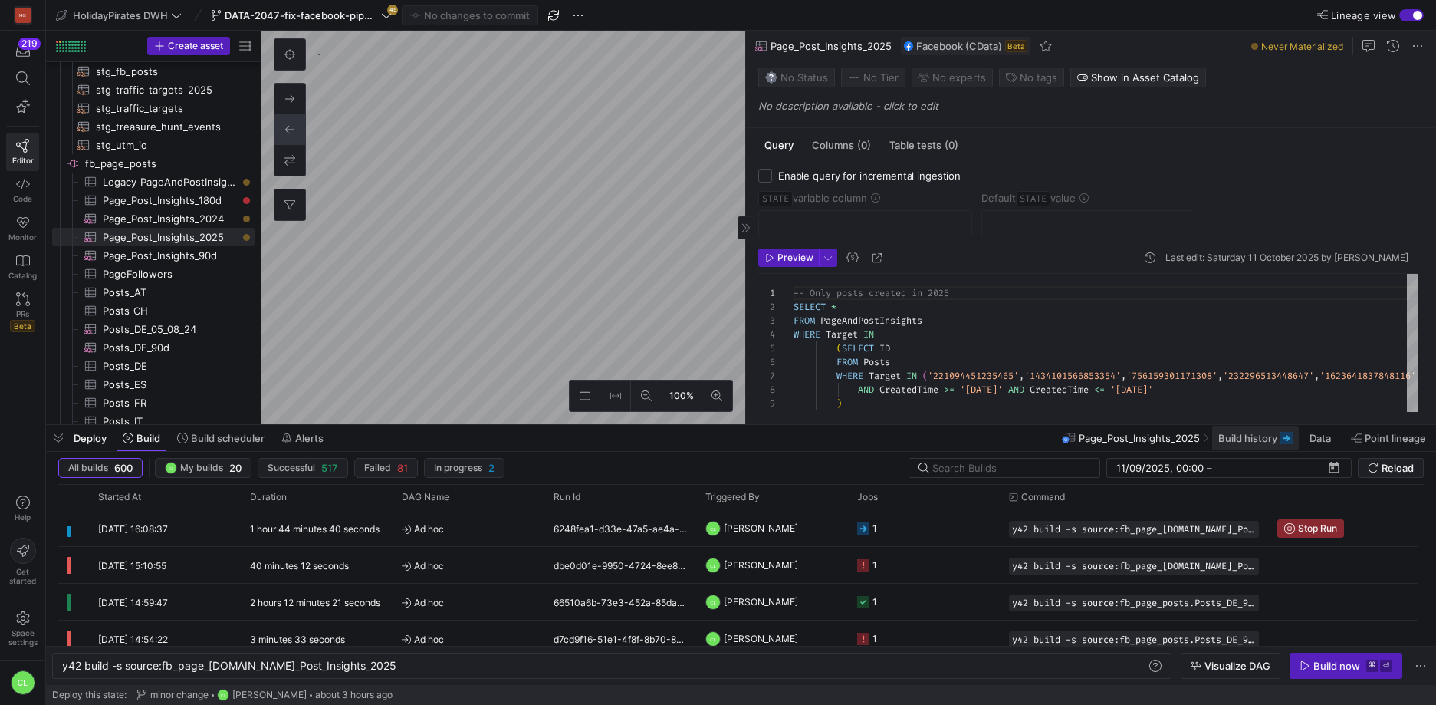
click at [1242, 443] on span at bounding box center [1255, 438] width 87 height 25
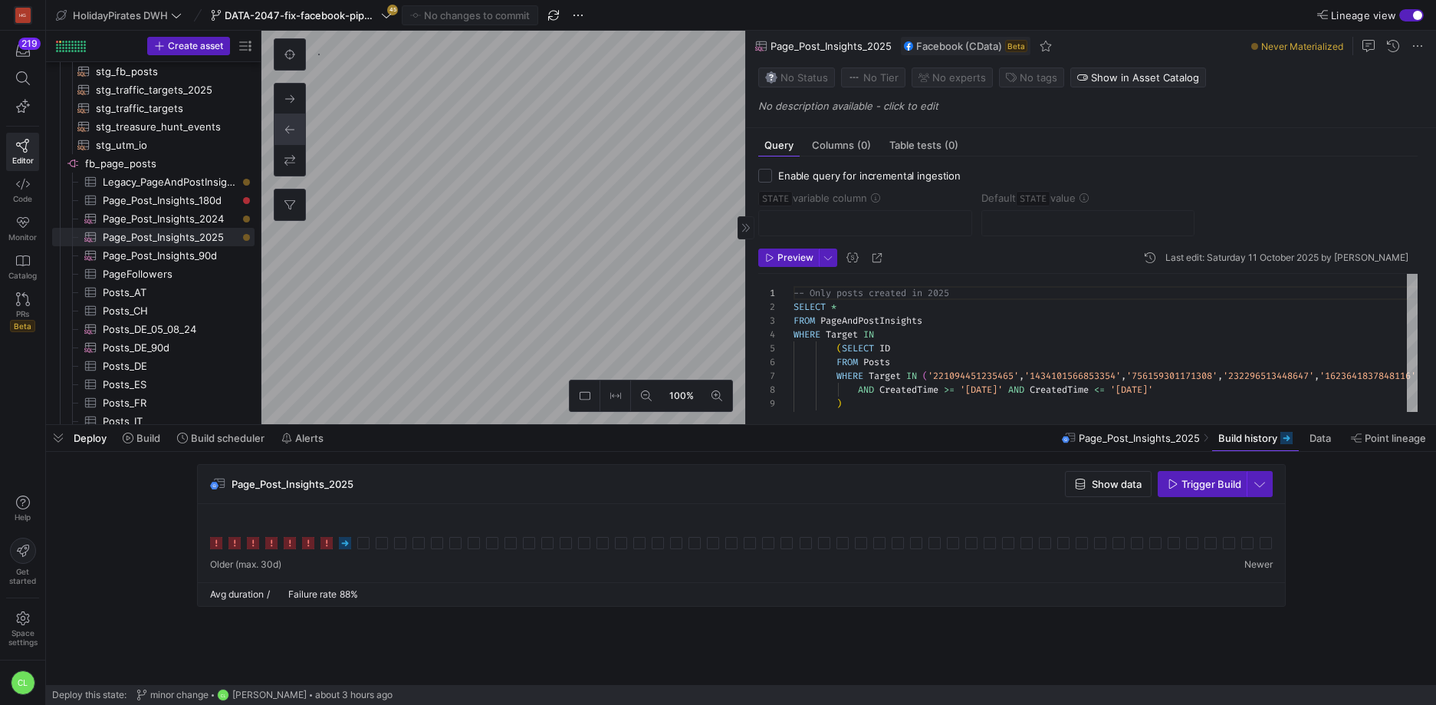
click at [718, 439] on div "Deploy Build Build scheduler Alerts Page_Post_Insights_2025 Build history Data …" at bounding box center [741, 438] width 1390 height 26
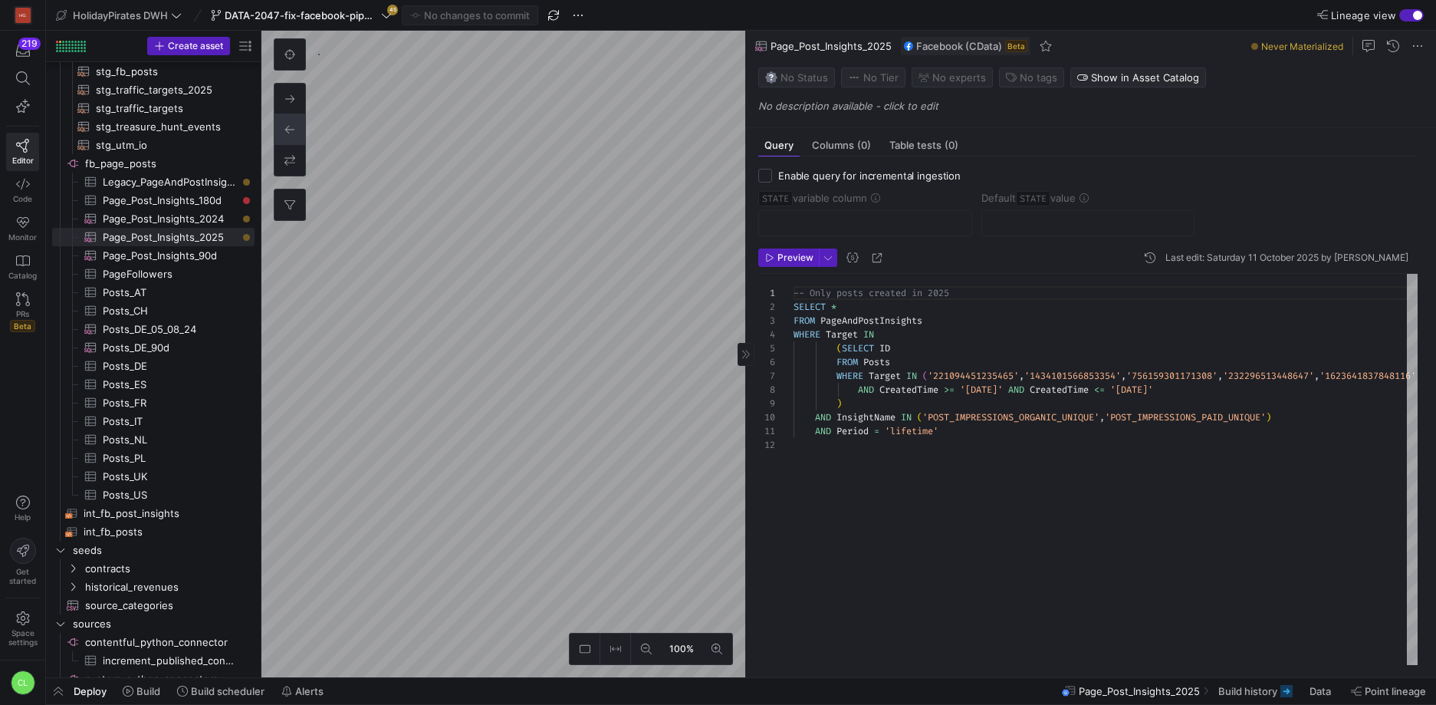
click at [726, 699] on div "Deploy Build Build scheduler Alerts Page_Post_Insights_2025 Build history Data …" at bounding box center [741, 691] width 1390 height 26
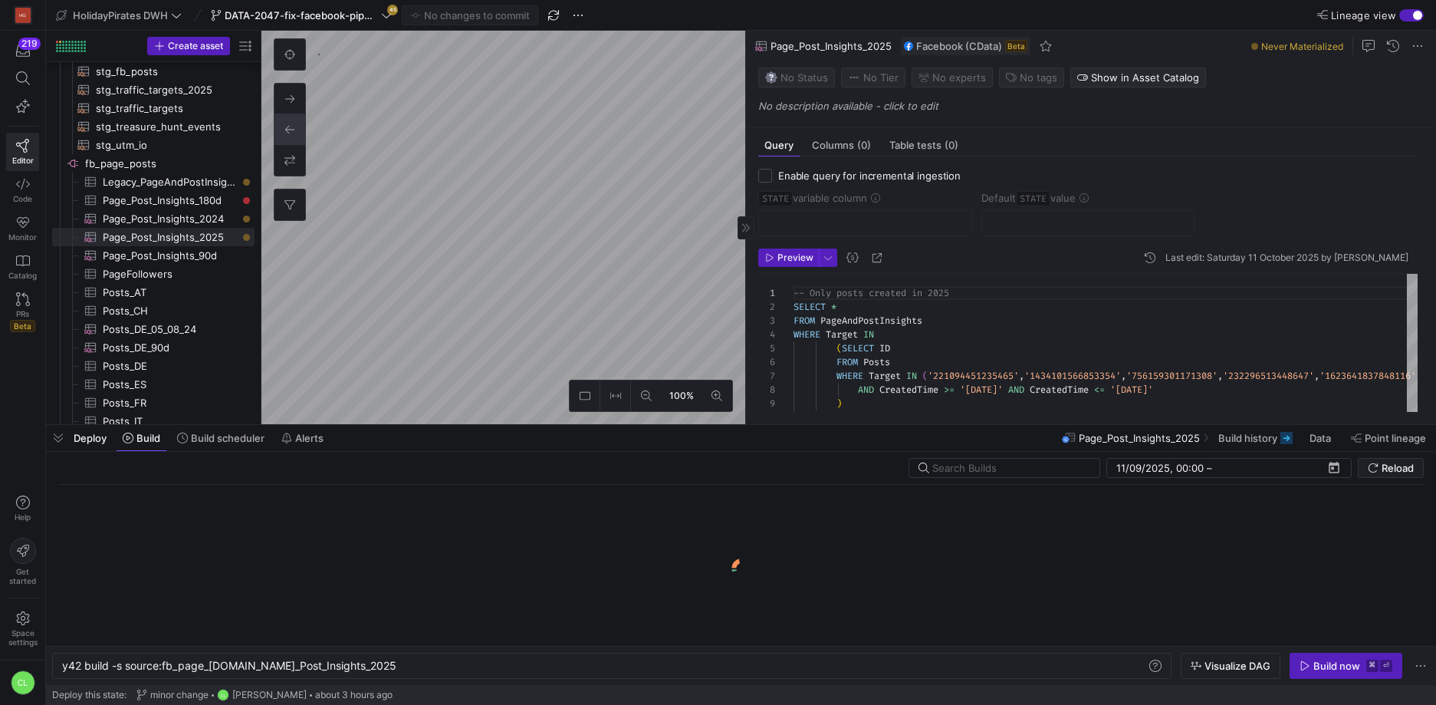
scroll to position [0, 307]
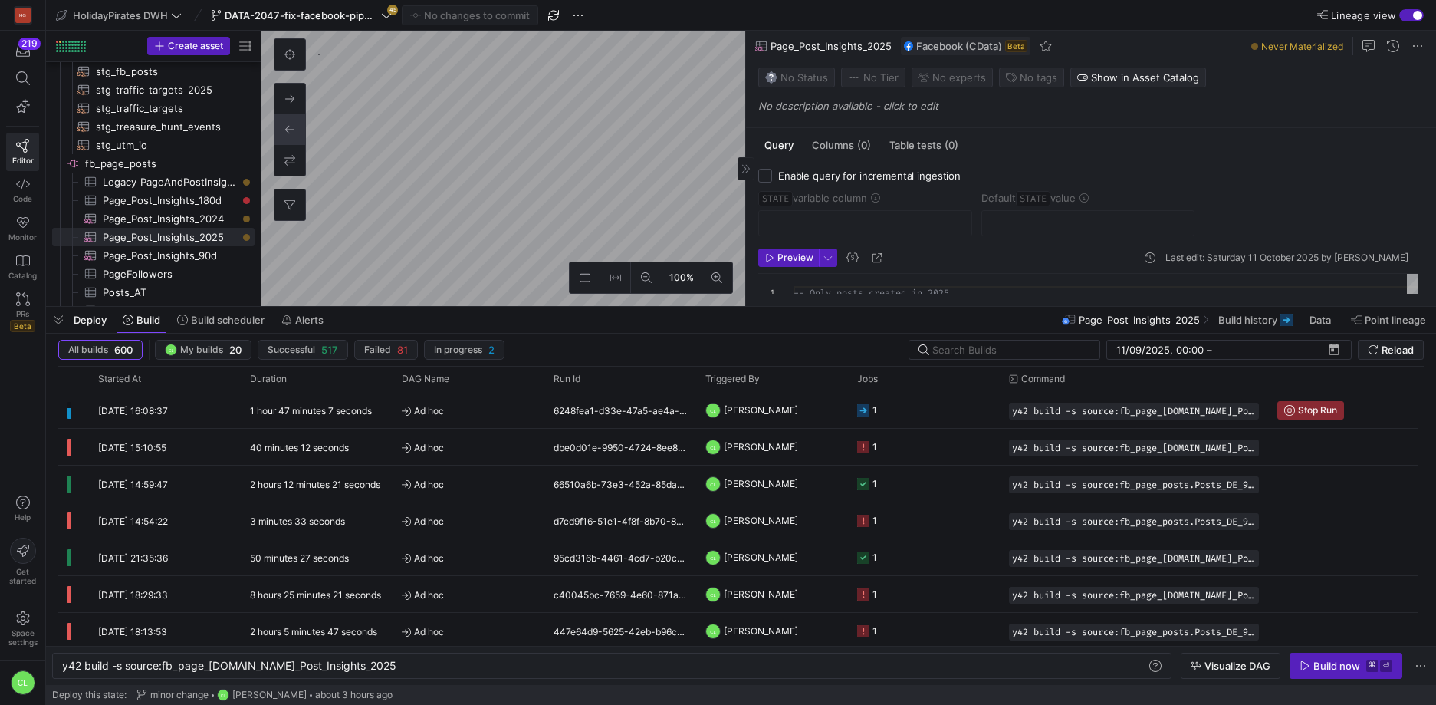
drag, startPoint x: 798, startPoint y: 425, endPoint x: 830, endPoint y: 314, distance: 115.5
click at [832, 307] on div at bounding box center [741, 307] width 1390 height 6
click at [813, 411] on y42-orchestration-triggered-by "CL [PERSON_NAME]" at bounding box center [771, 410] width 133 height 35
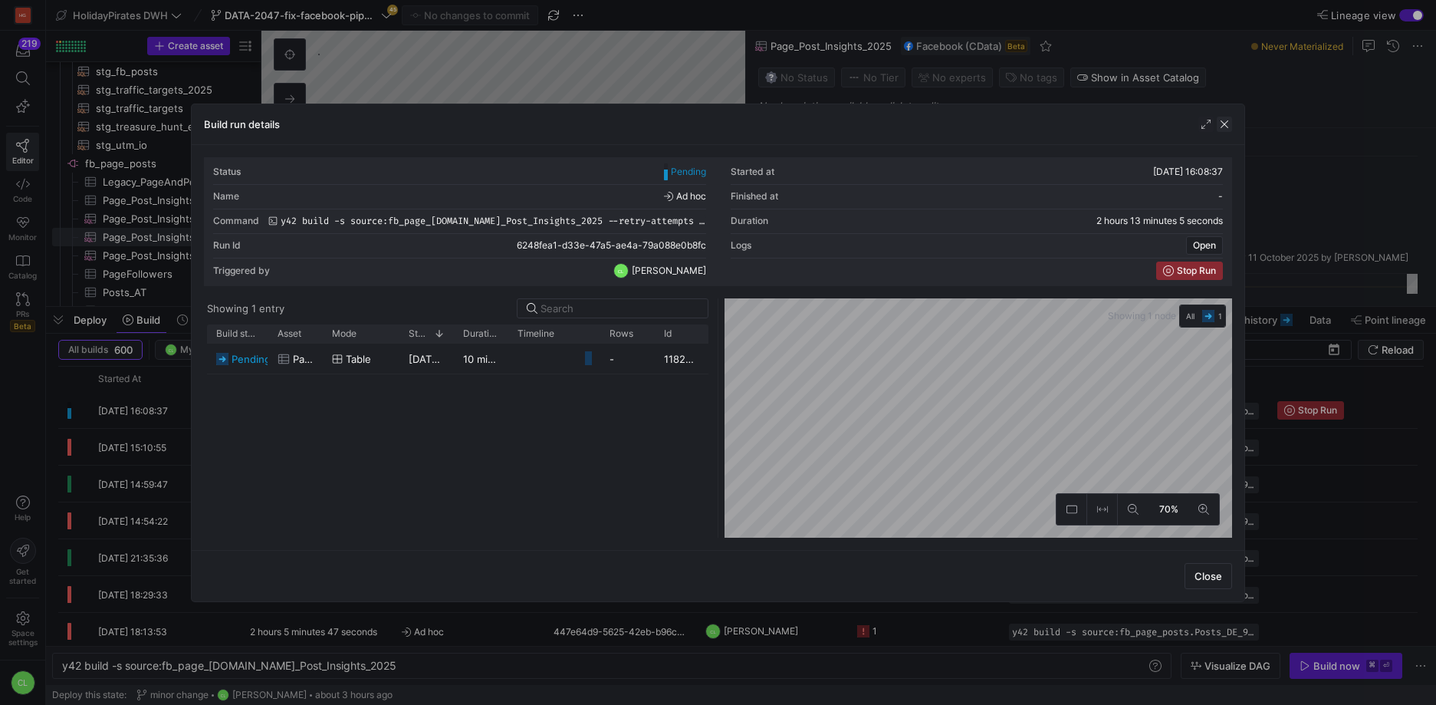
click at [1217, 122] on span "button" at bounding box center [1224, 124] width 15 height 15
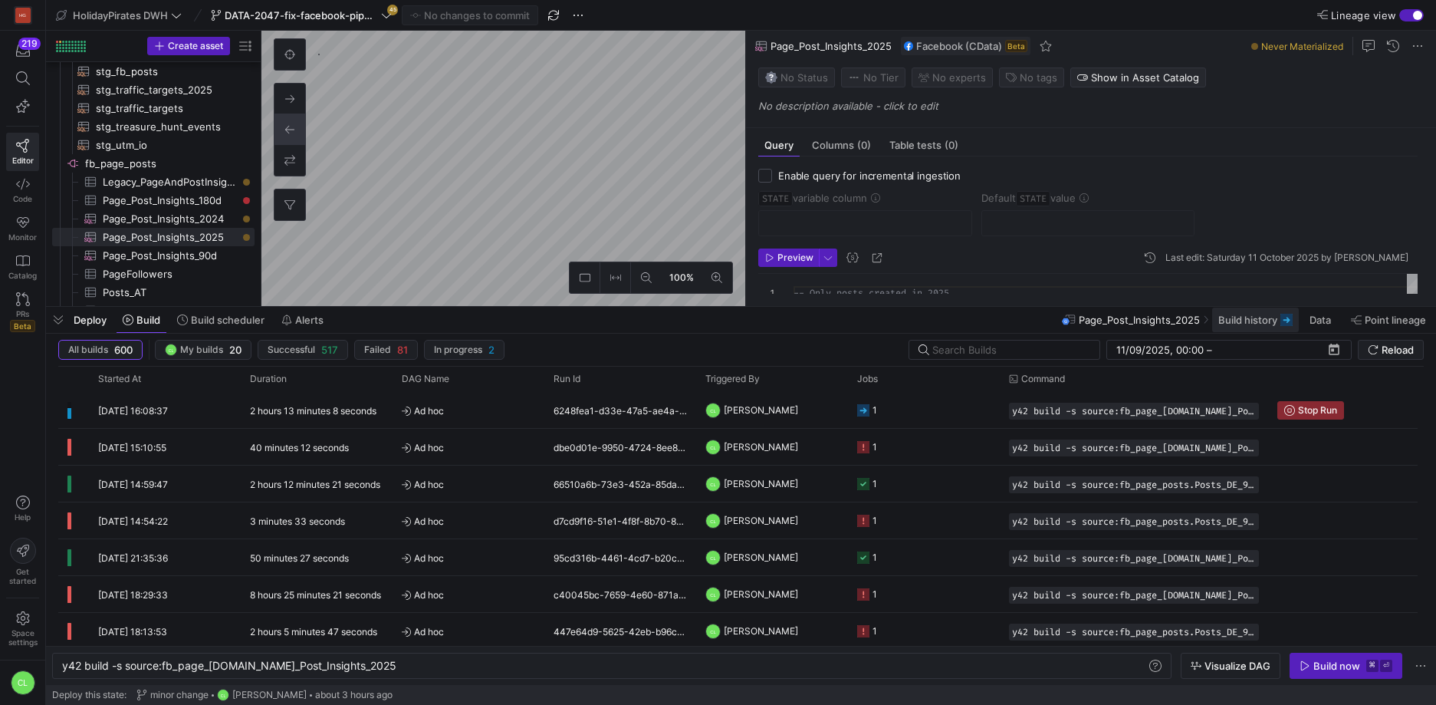
click at [1256, 324] on span "Build history" at bounding box center [1247, 320] width 59 height 12
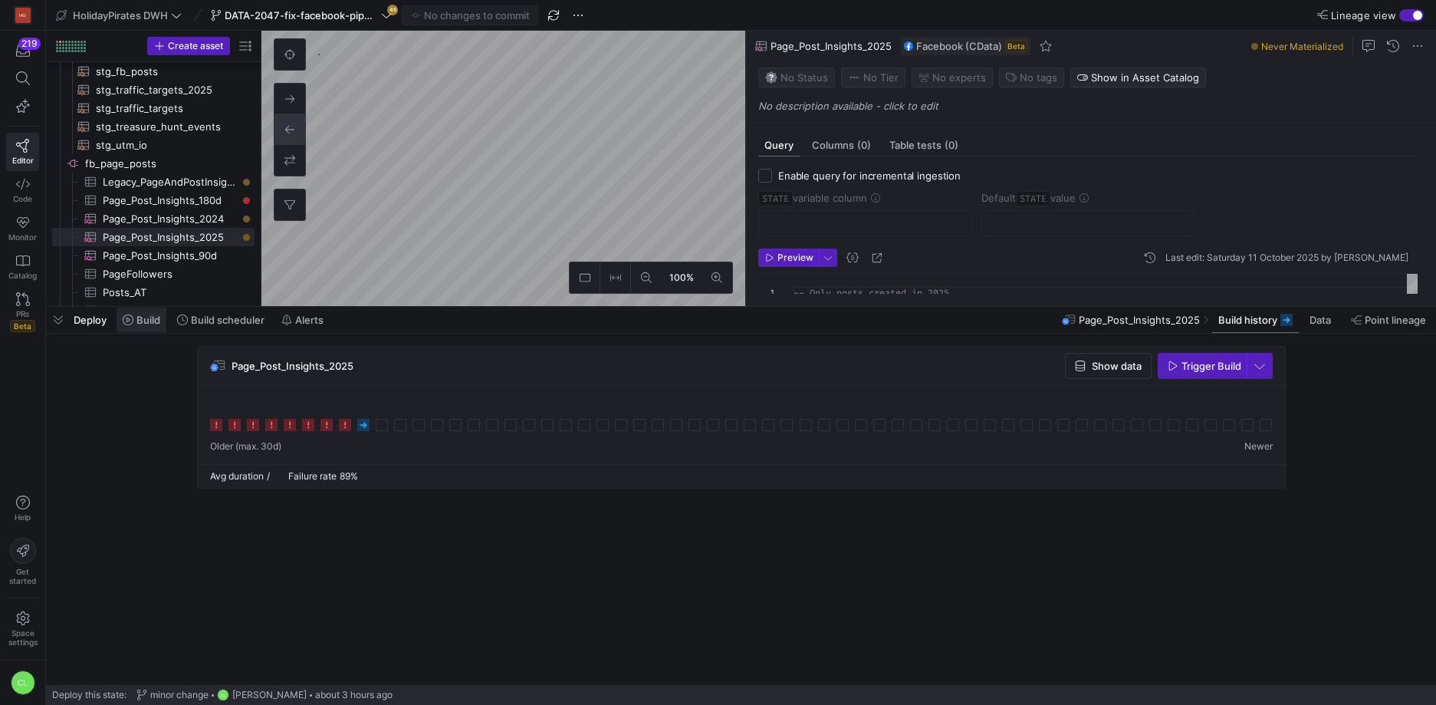
click at [129, 317] on icon at bounding box center [128, 319] width 11 height 11
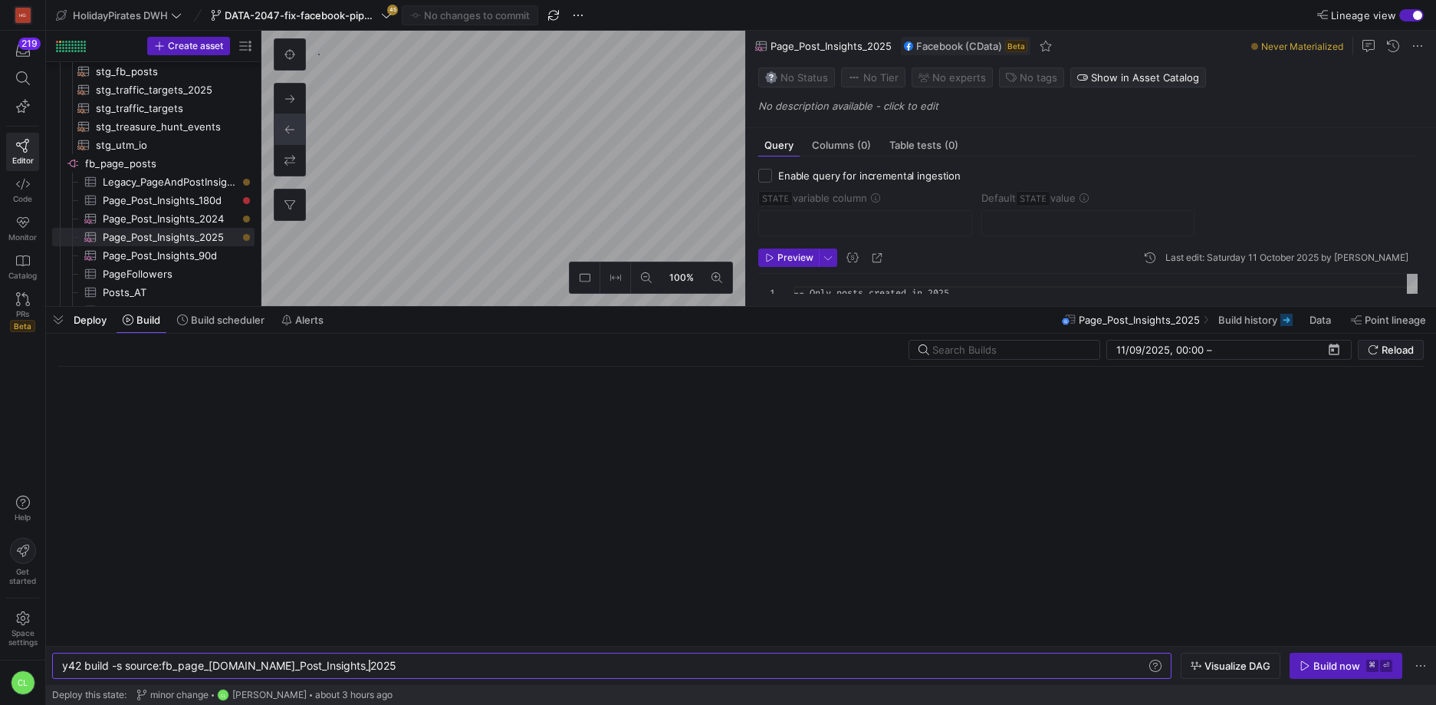
scroll to position [0, 307]
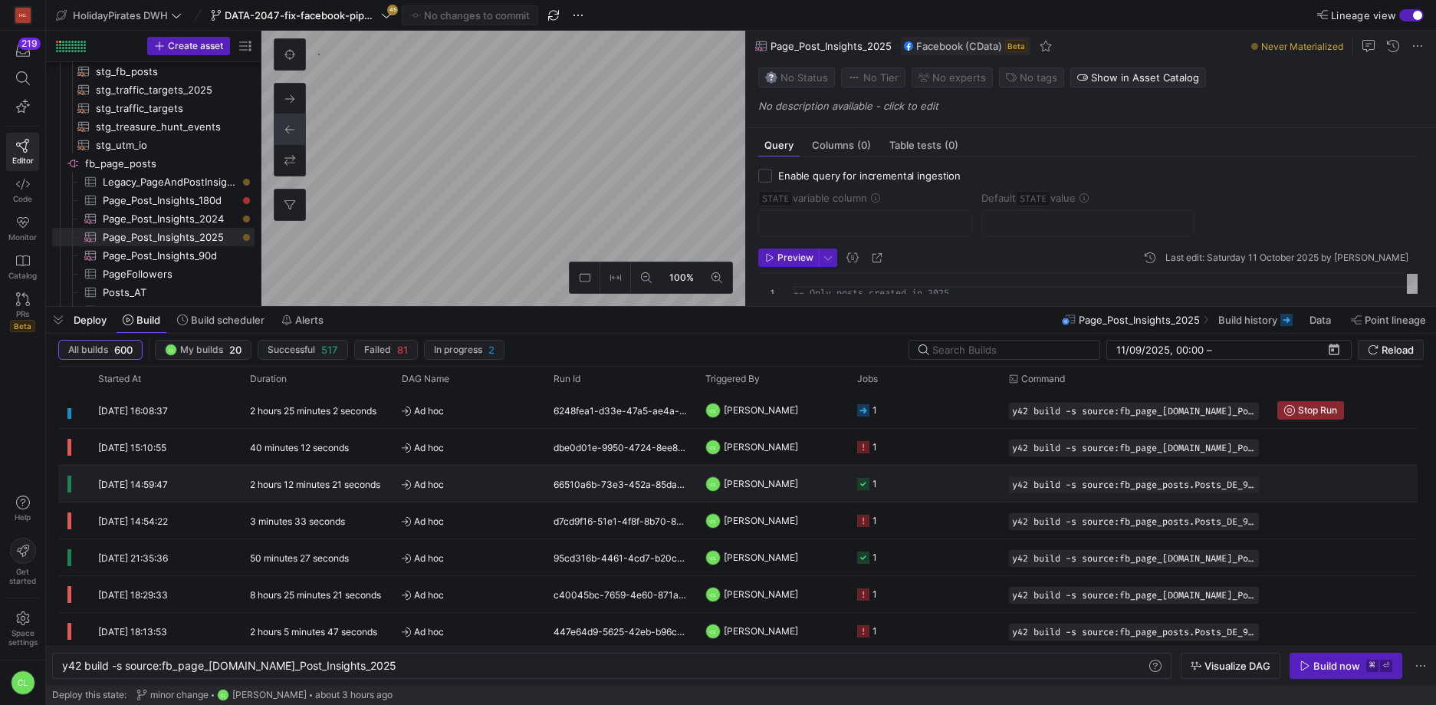
click at [942, 478] on y42-job-status-cell-renderer "1" at bounding box center [923, 483] width 133 height 35
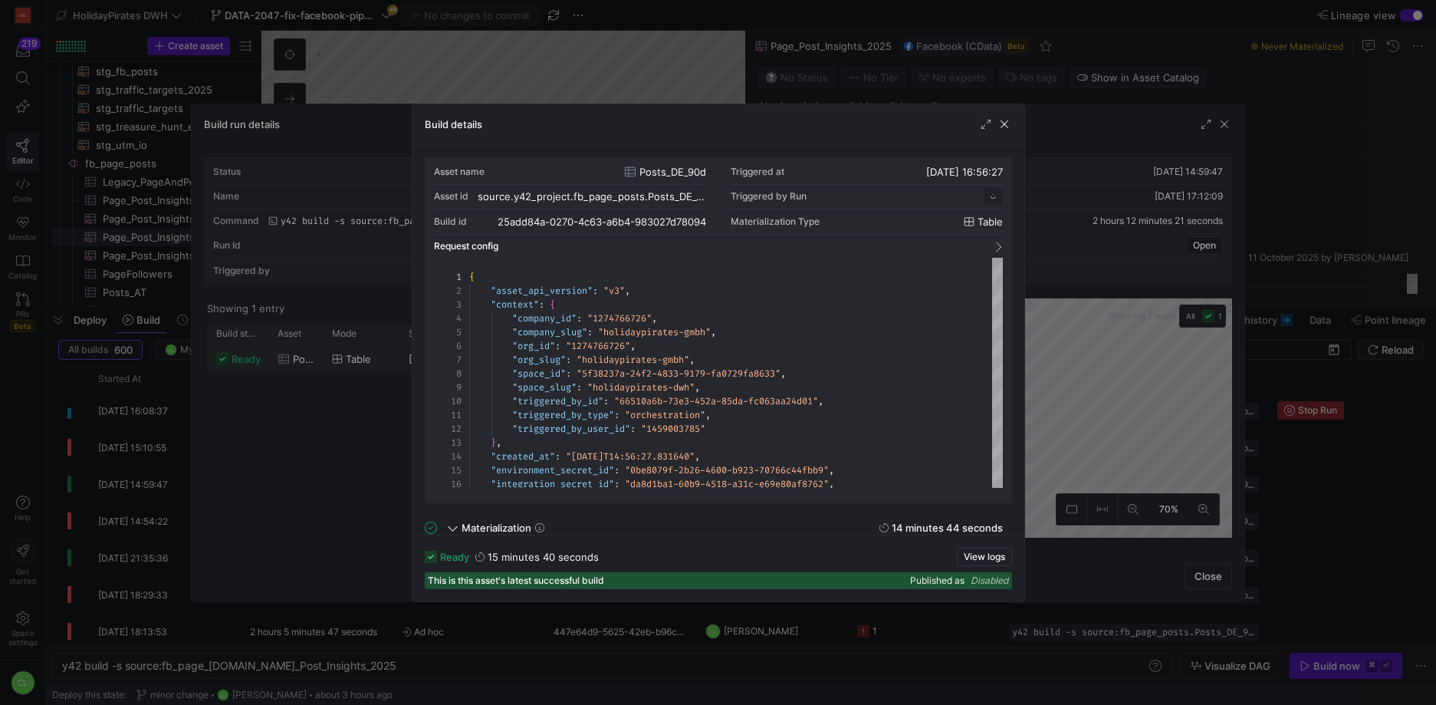
scroll to position [138, 0]
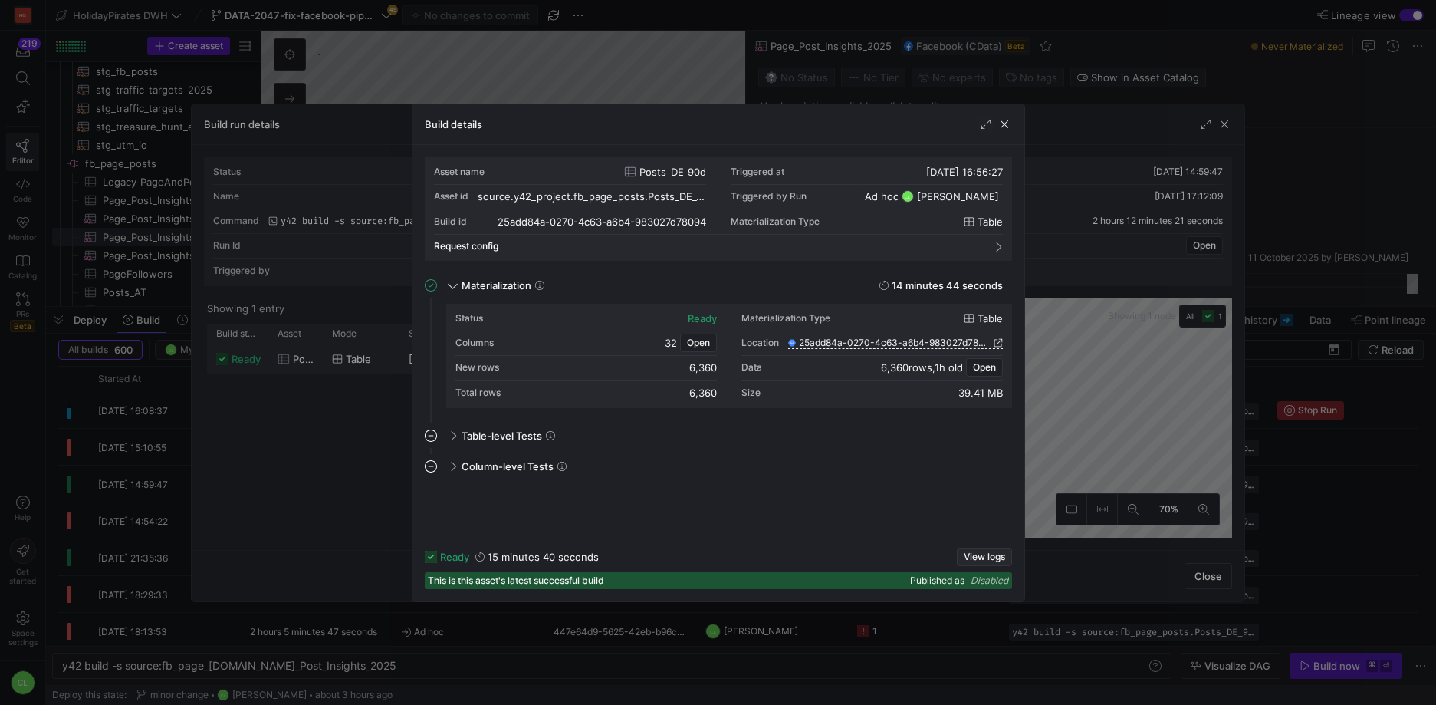
click at [978, 549] on span "button" at bounding box center [985, 556] width 54 height 17
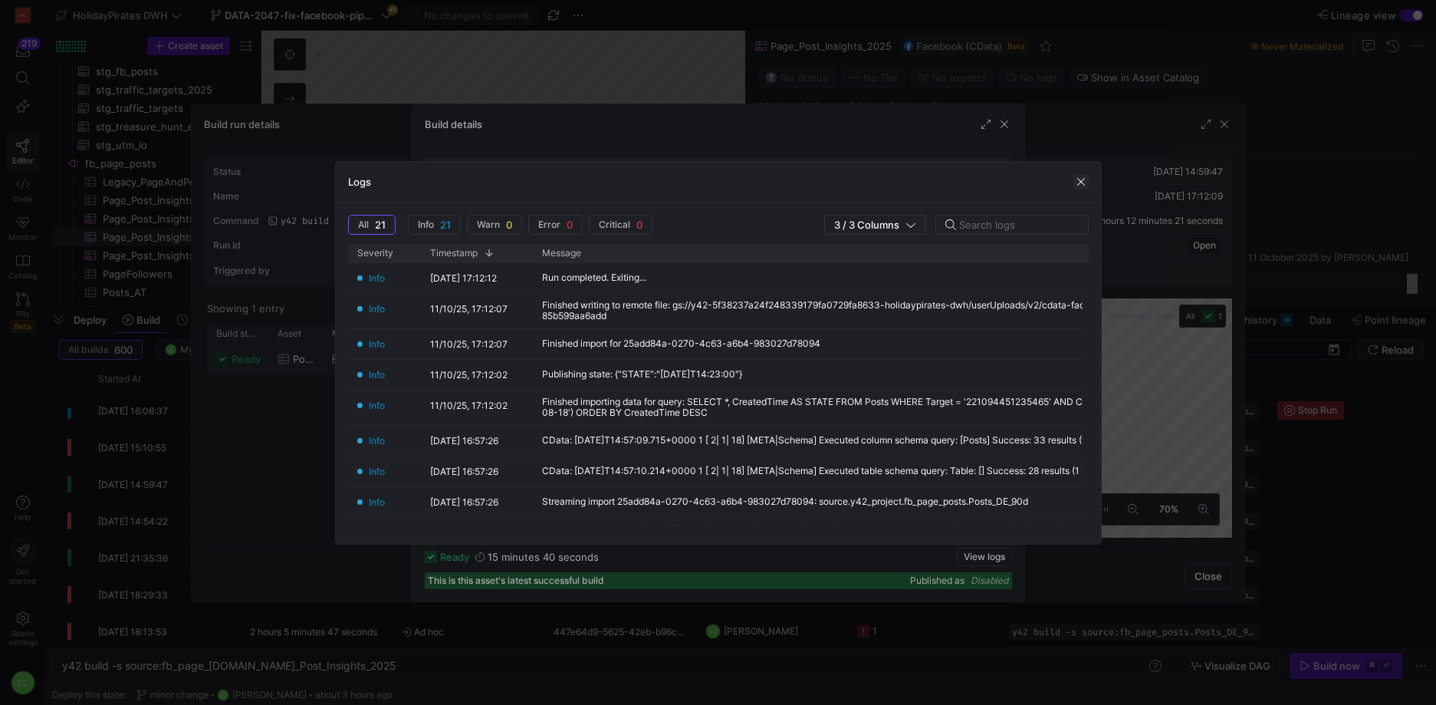
click at [1081, 180] on span "button" at bounding box center [1081, 181] width 15 height 15
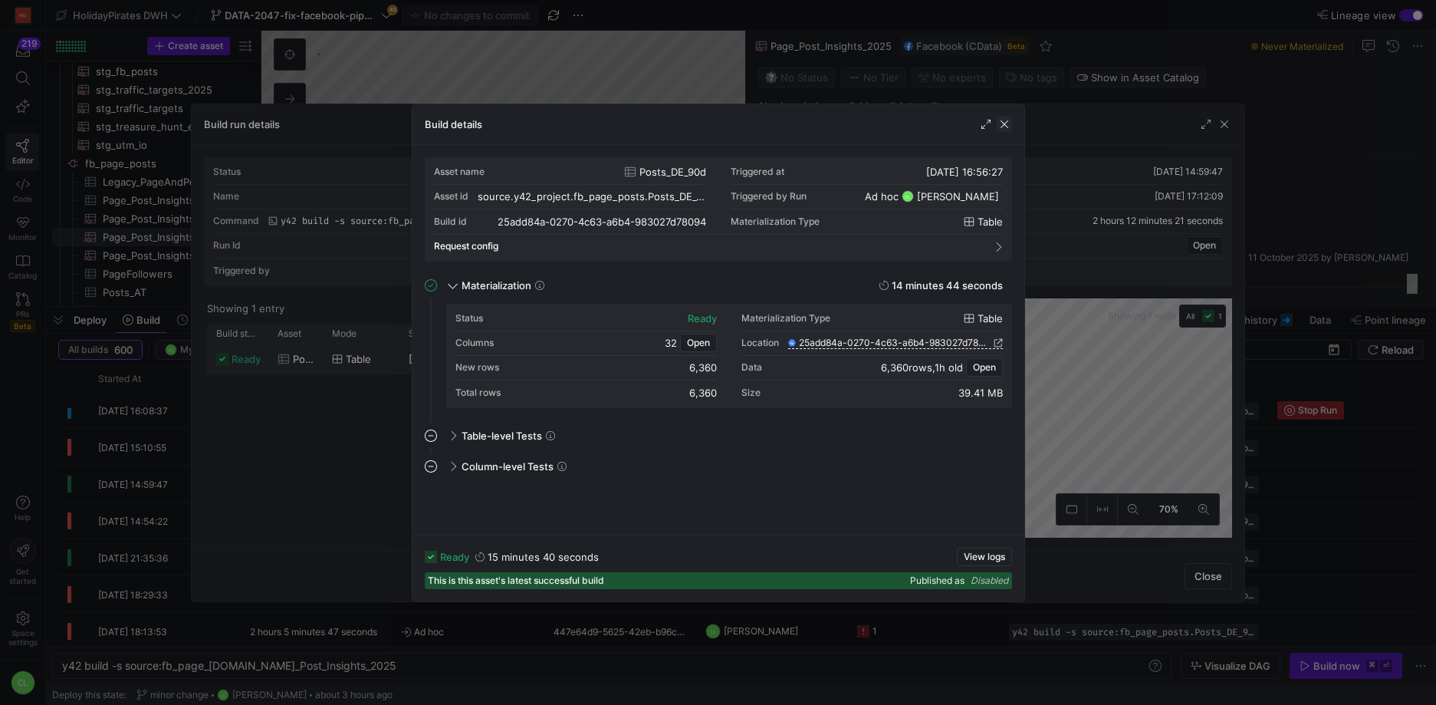
click at [1005, 127] on span "button" at bounding box center [1004, 124] width 15 height 15
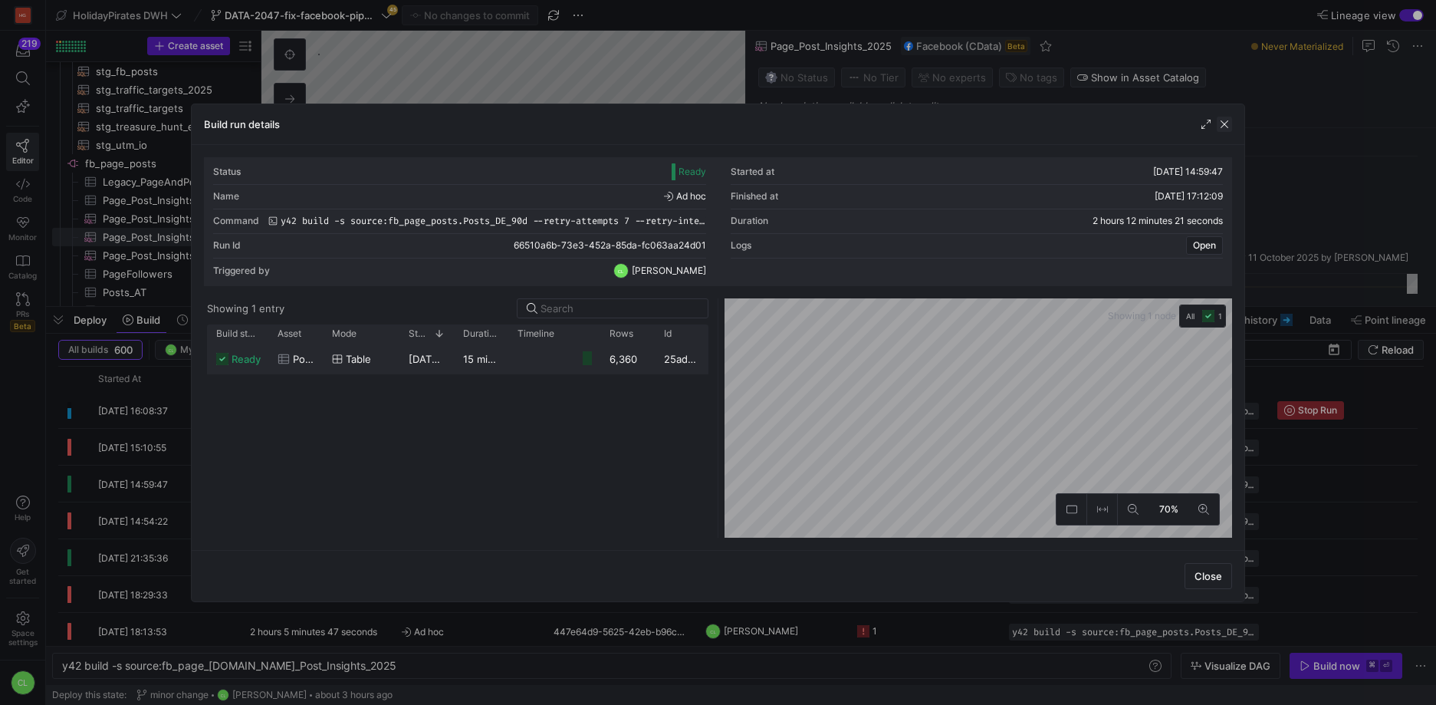
click at [1228, 125] on span "button" at bounding box center [1224, 124] width 15 height 15
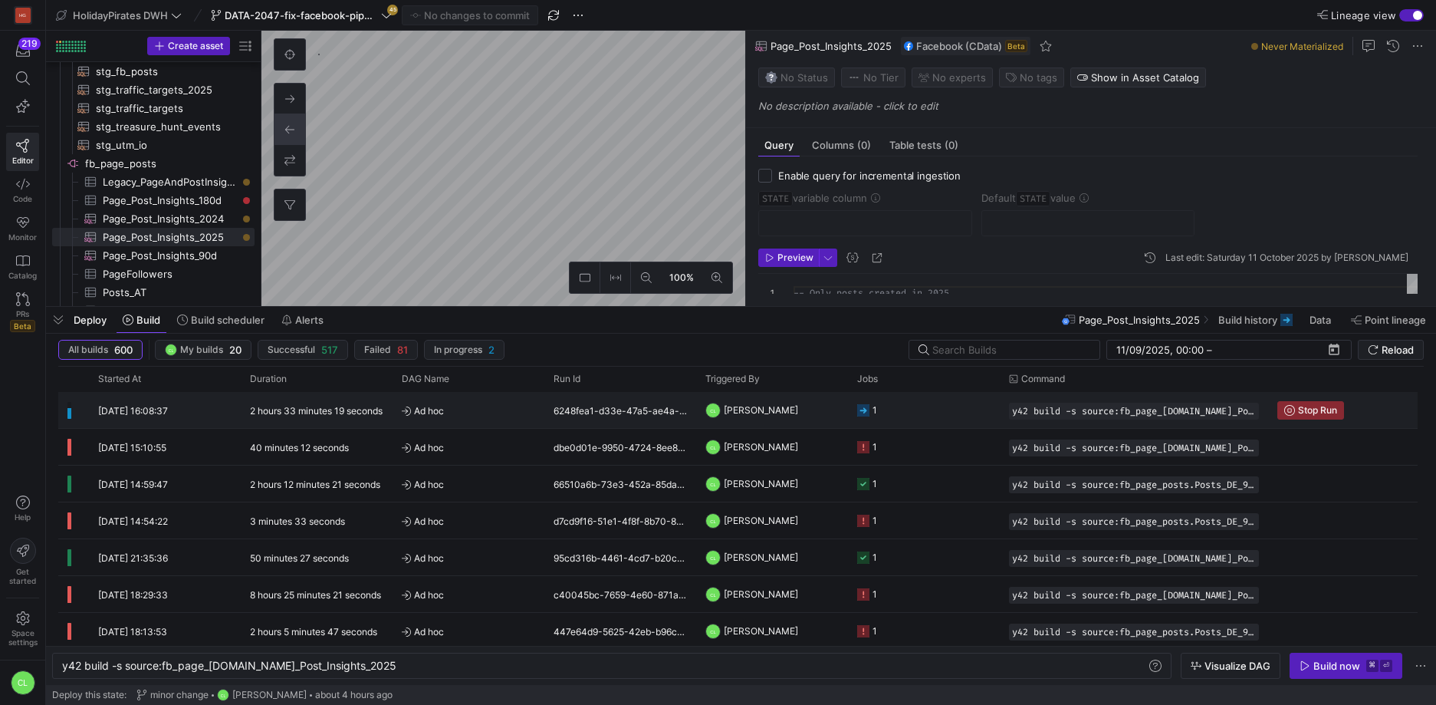
click at [840, 411] on div "CL [PERSON_NAME]" at bounding box center [772, 410] width 152 height 36
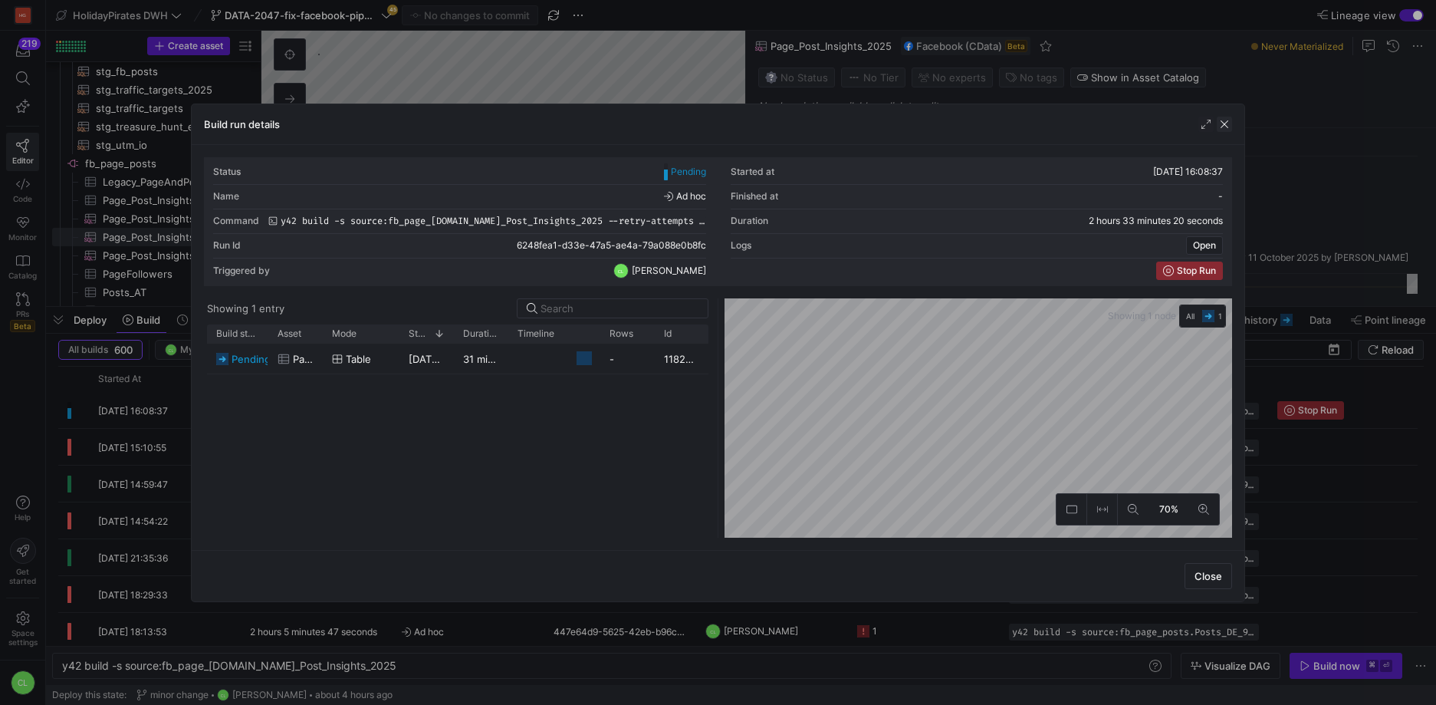
click at [1231, 130] on span "button" at bounding box center [1224, 124] width 15 height 15
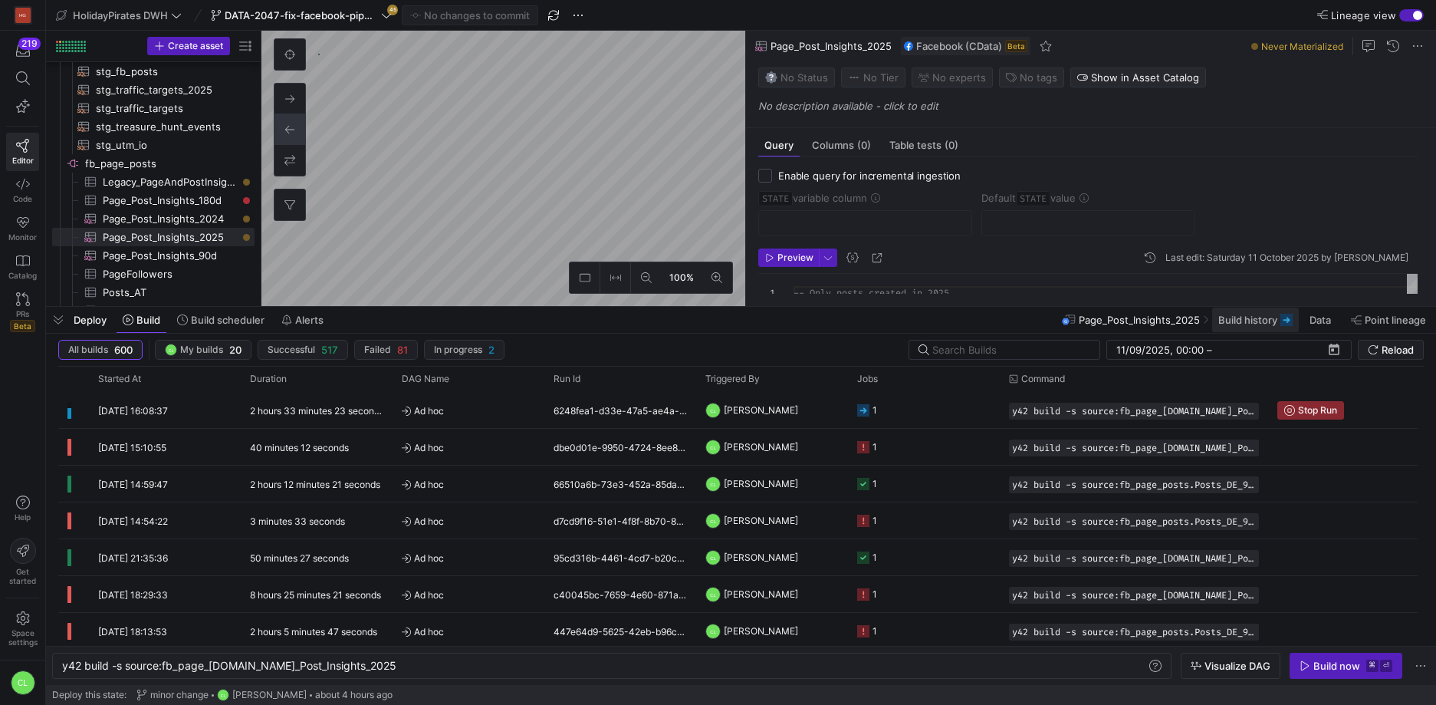
click at [1270, 321] on span "Build history" at bounding box center [1247, 320] width 59 height 12
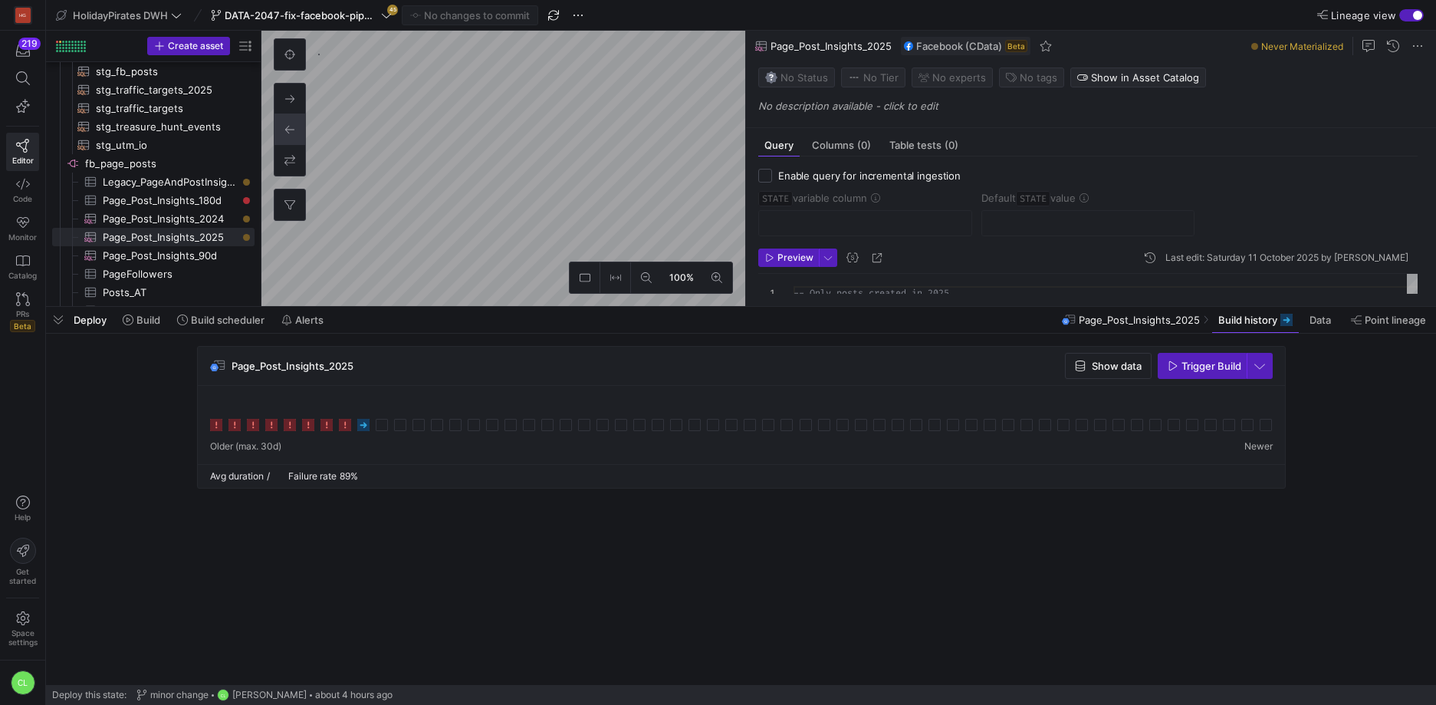
click at [1008, 330] on div "Deploy Build Build scheduler Alerts Page_Post_Insights_2025 Build history Data …" at bounding box center [741, 320] width 1390 height 26
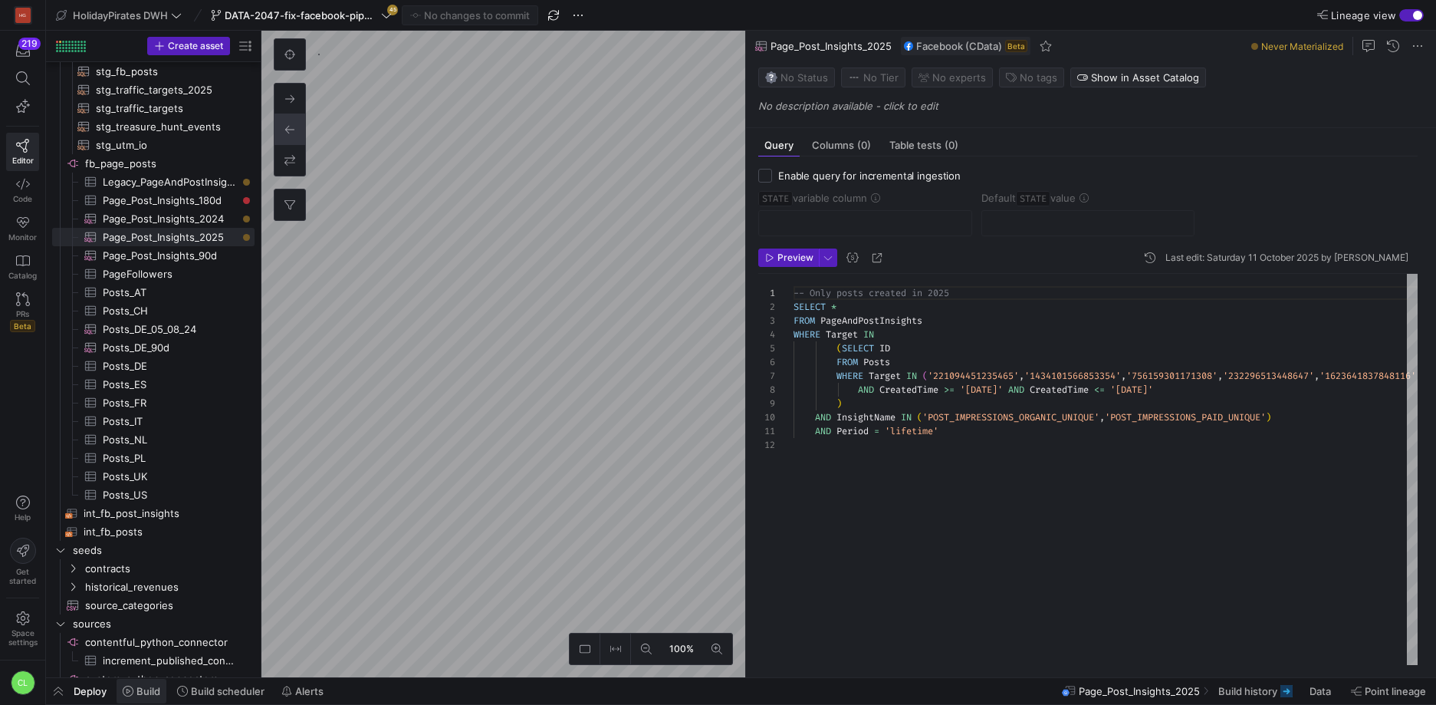
click at [136, 693] on span "Build" at bounding box center [148, 691] width 24 height 12
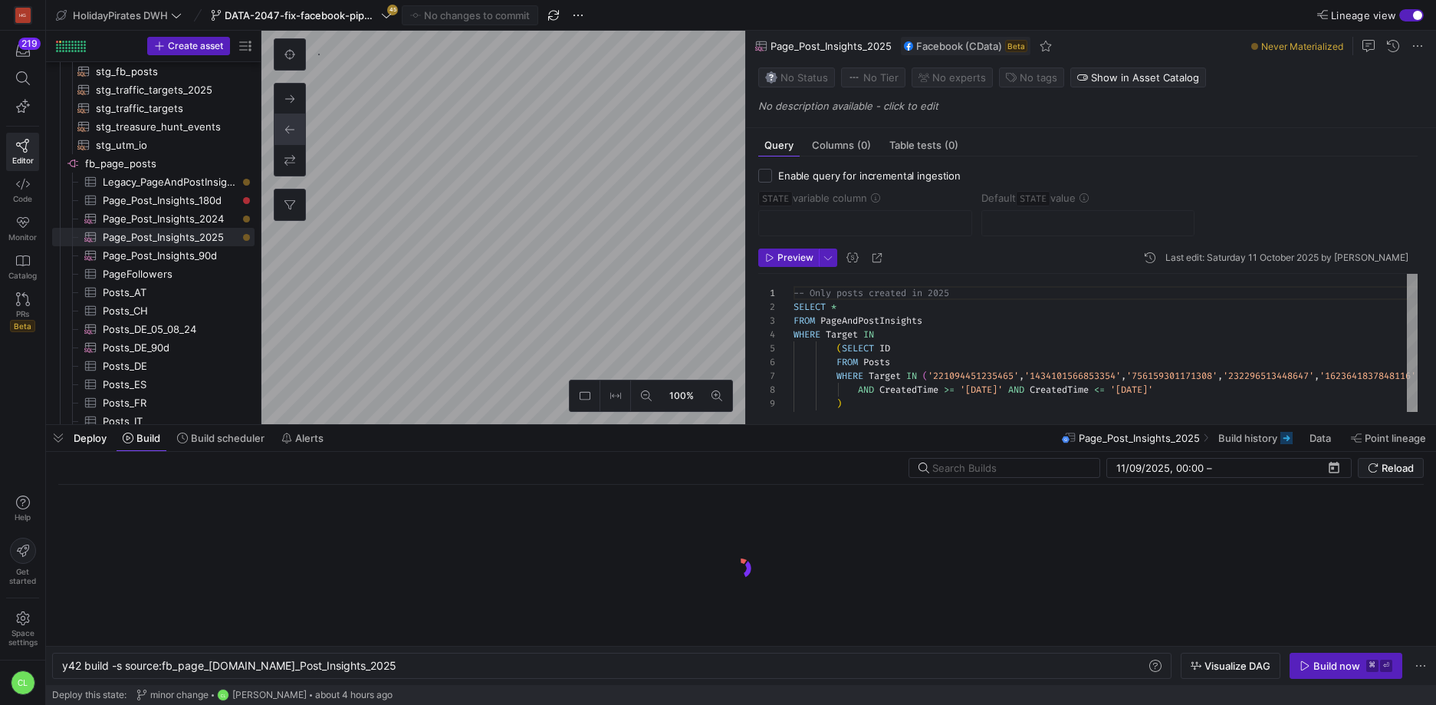
scroll to position [0, 307]
